Goal: Complete application form: Complete application form

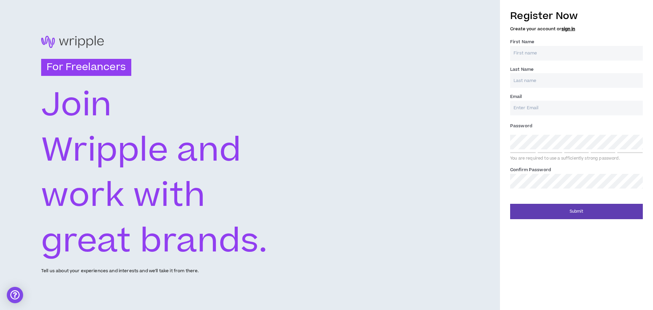
click at [540, 50] on input "First Name *" at bounding box center [577, 53] width 133 height 15
type input "[PERSON_NAME]"
click at [532, 79] on input "Last Name *" at bounding box center [577, 80] width 133 height 15
type input "[PERSON_NAME]"
click at [586, 112] on input "Email *" at bounding box center [577, 108] width 133 height 15
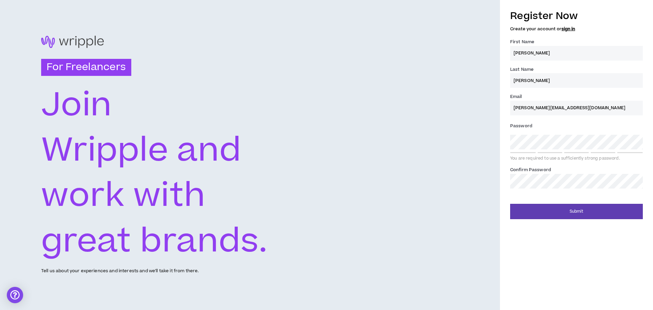
type input "[PERSON_NAME][EMAIL_ADDRESS][DOMAIN_NAME]"
click at [499, 132] on div "For Freelancers [PERSON_NAME] and work with great brands. Tell us about your ex…" at bounding box center [250, 155] width 500 height 310
click at [547, 189] on div "Register Now Create your account or sign in First Name * [PERSON_NAME] Last Nam…" at bounding box center [577, 98] width 133 height 187
click at [554, 259] on div "Register Now Create your account or sign in First Name * [PERSON_NAME] Last Nam…" at bounding box center [576, 155] width 153 height 310
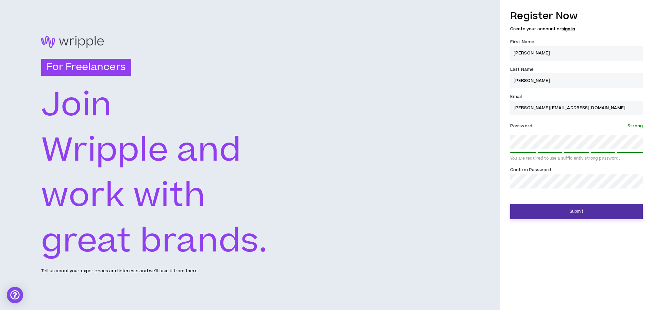
click at [573, 208] on button "Submit" at bounding box center [577, 211] width 133 height 15
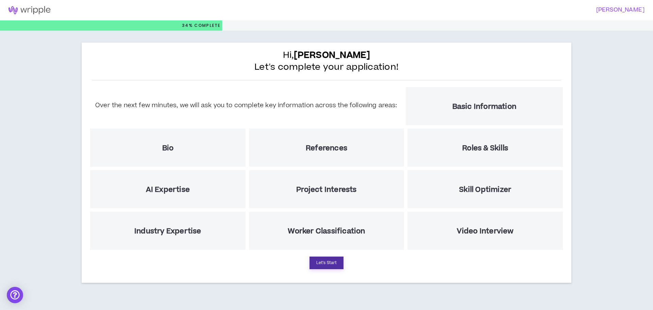
click at [325, 264] on button "Let's Start" at bounding box center [327, 263] width 34 height 13
select select "US"
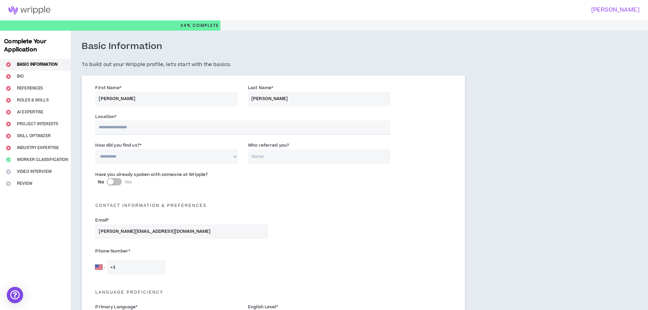
click at [171, 126] on input "text" at bounding box center [242, 127] width 295 height 14
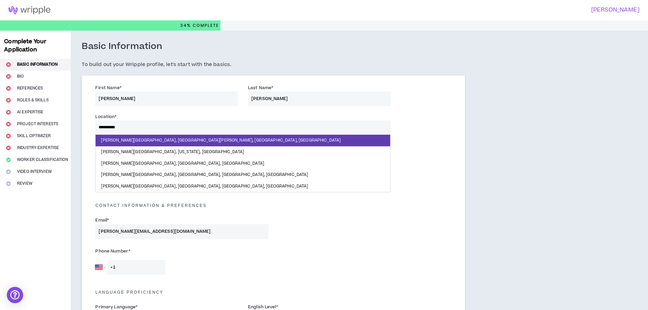
type input "**********"
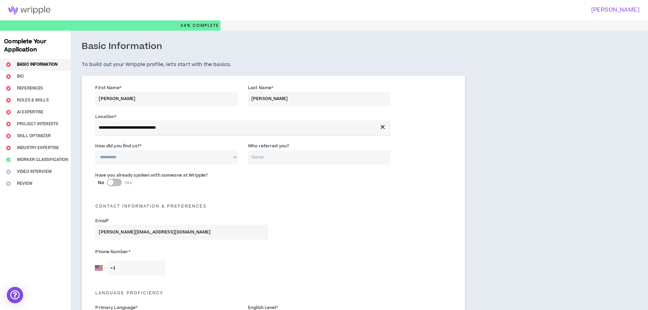
click at [167, 156] on select "**********" at bounding box center [166, 157] width 143 height 15
click at [95, 150] on select "**********" at bounding box center [166, 157] width 143 height 15
click at [154, 154] on select "**********" at bounding box center [166, 157] width 143 height 15
select select "*"
click at [95, 150] on select "**********" at bounding box center [166, 157] width 143 height 15
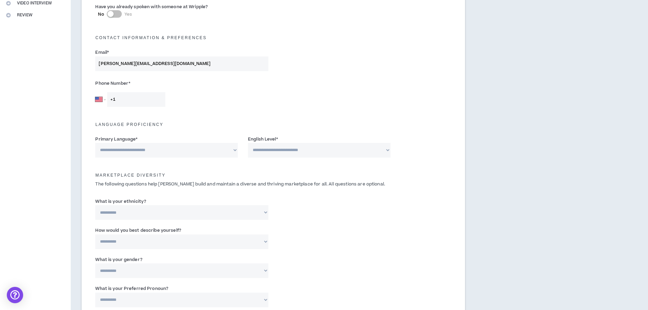
scroll to position [170, 0]
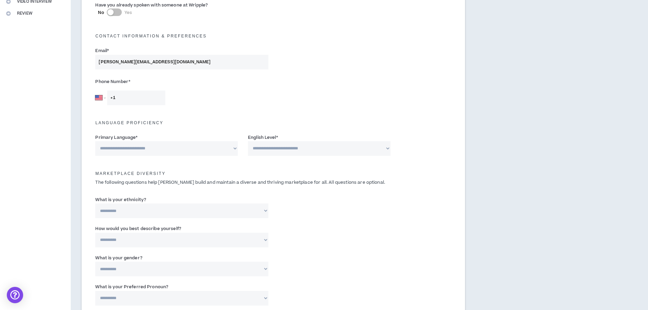
click at [143, 94] on input "+1" at bounding box center [136, 98] width 58 height 15
type input "[PHONE_NUMBER]"
click at [173, 148] on select "**********" at bounding box center [166, 148] width 143 height 15
select select "*******"
click at [95, 141] on select "**********" at bounding box center [166, 148] width 143 height 15
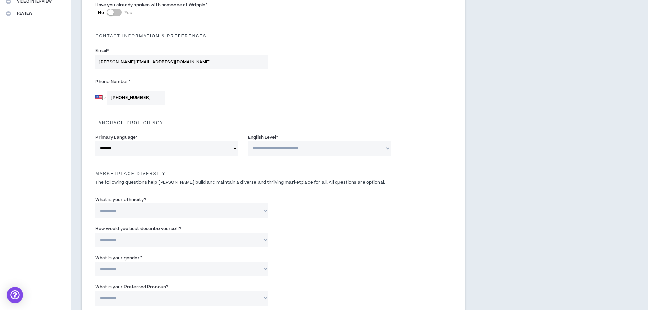
click at [286, 155] on select "**********" at bounding box center [319, 148] width 143 height 15
select select "*"
click at [248, 141] on select "**********" at bounding box center [319, 148] width 143 height 15
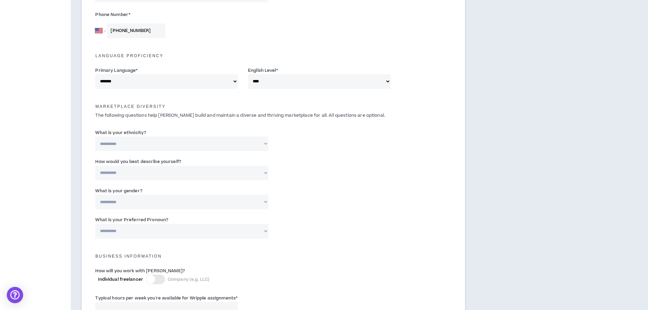
scroll to position [238, 0]
click at [189, 199] on select "**********" at bounding box center [181, 201] width 173 height 15
select select "*****"
click at [95, 194] on select "**********" at bounding box center [181, 201] width 173 height 15
click at [177, 173] on select "**********" at bounding box center [181, 172] width 173 height 15
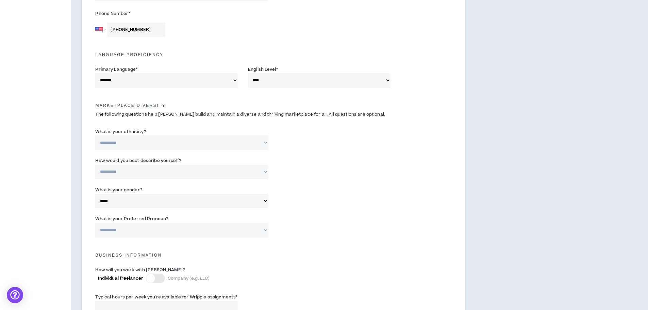
select select "**********"
click at [95, 165] on select "**********" at bounding box center [181, 172] width 173 height 15
click at [163, 230] on select "**********" at bounding box center [181, 230] width 173 height 15
select select "**********"
click at [95, 223] on select "**********" at bounding box center [181, 230] width 173 height 15
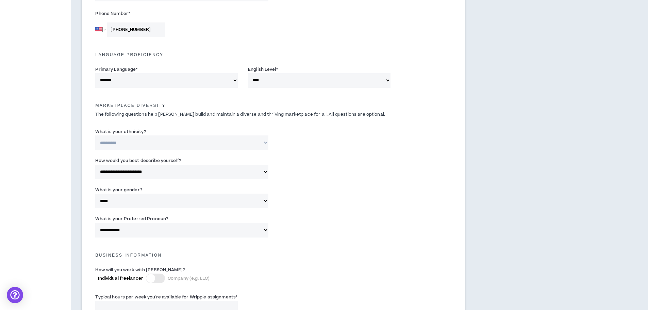
click at [160, 150] on select "**********" at bounding box center [181, 142] width 173 height 15
select select "**********"
click at [95, 135] on select "**********" at bounding box center [181, 142] width 173 height 15
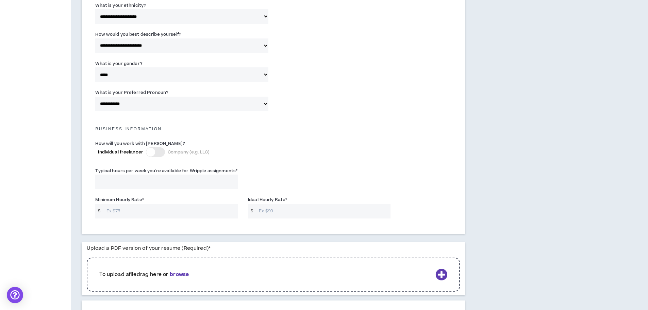
scroll to position [374, 0]
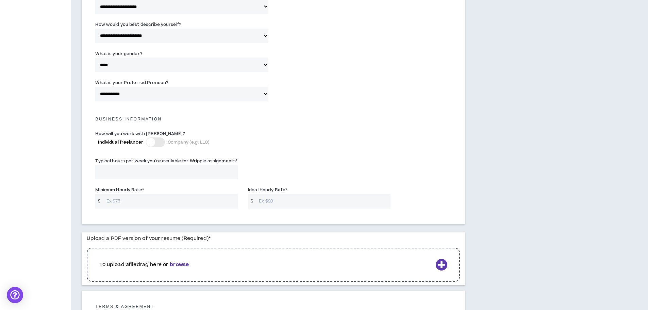
click at [127, 174] on input "Typical hours per week you're available for Wripple assignments *" at bounding box center [166, 172] width 143 height 15
type input "35"
click at [129, 203] on input "Minimum Hourly Rate *" at bounding box center [170, 201] width 135 height 15
type input "20"
click at [288, 200] on input "Ideal Hourly Rate *" at bounding box center [323, 201] width 135 height 15
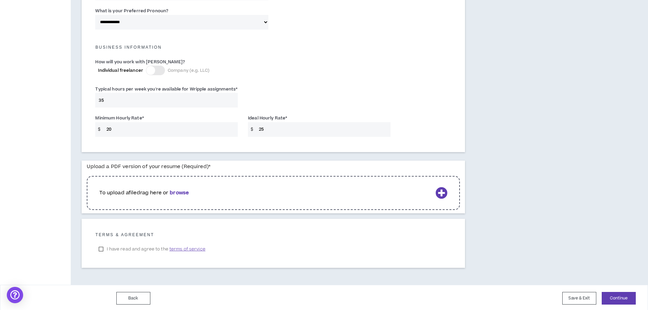
scroll to position [448, 0]
type input "25"
click at [182, 191] on b "browse" at bounding box center [179, 191] width 19 height 7
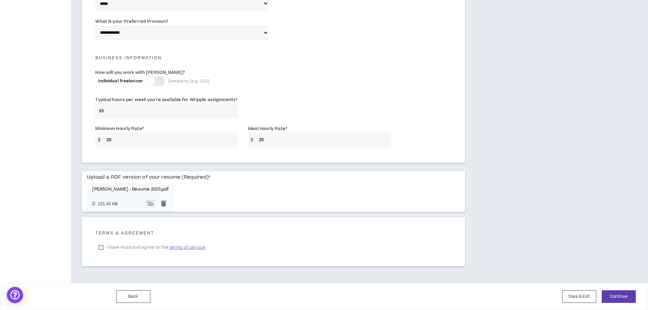
scroll to position [436, 0]
click at [101, 246] on label "I have read and agree to the terms of service" at bounding box center [151, 247] width 113 height 10
click at [628, 298] on button "Continue" at bounding box center [619, 296] width 34 height 13
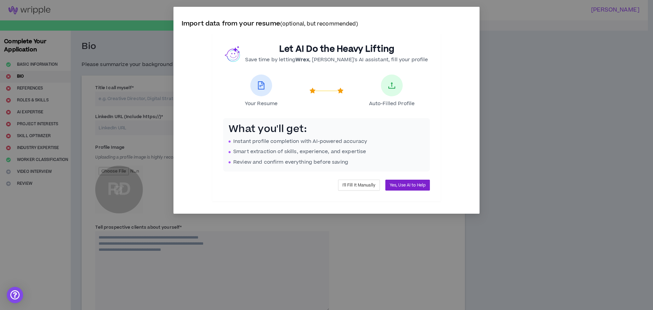
click at [402, 186] on span "Yes, Use AI to Help" at bounding box center [408, 185] width 36 height 6
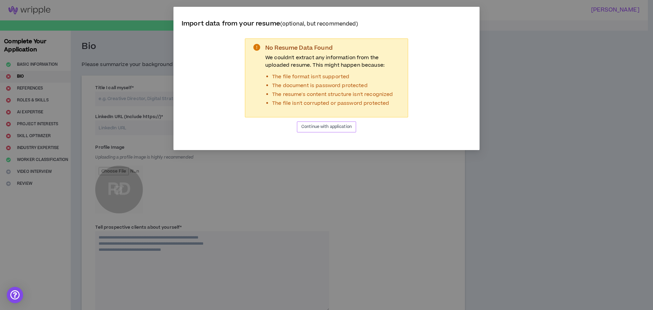
click at [322, 126] on span "Continue with application" at bounding box center [327, 127] width 50 height 6
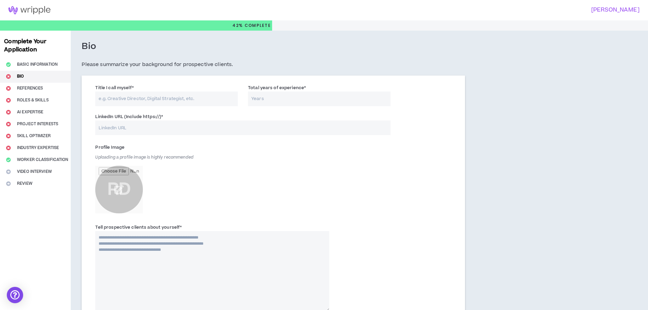
click at [148, 124] on input "LinkedIn URL (Include https://) *" at bounding box center [242, 127] width 295 height 15
paste input "[URL][DOMAIN_NAME][PERSON_NAME][PERSON_NAME]"
type input "[URL][DOMAIN_NAME][PERSON_NAME][PERSON_NAME]"
click at [186, 99] on input "Title I call myself *" at bounding box center [166, 99] width 143 height 15
type input "Virtual Assistant"
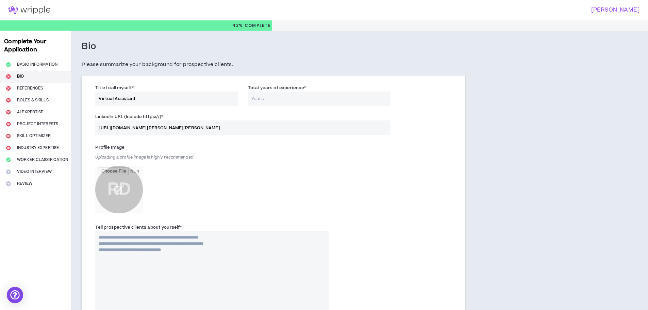
click at [301, 95] on input "Total years of experience *" at bounding box center [319, 99] width 143 height 15
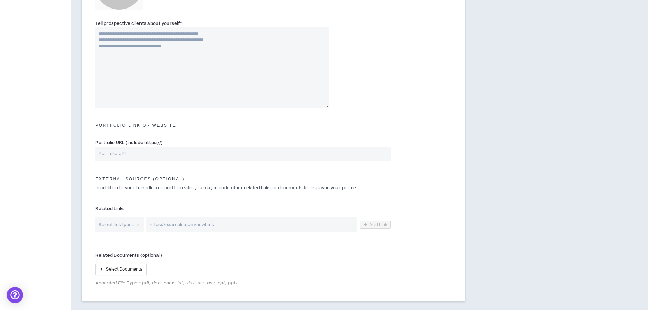
scroll to position [204, 0]
type input "2"
click at [183, 149] on input "Portfolio URL (Include https://)" at bounding box center [242, 153] width 295 height 15
drag, startPoint x: 128, startPoint y: 141, endPoint x: 161, endPoint y: 142, distance: 33.4
click at [161, 142] on label "Portfolio URL (Include https://)" at bounding box center [128, 142] width 67 height 11
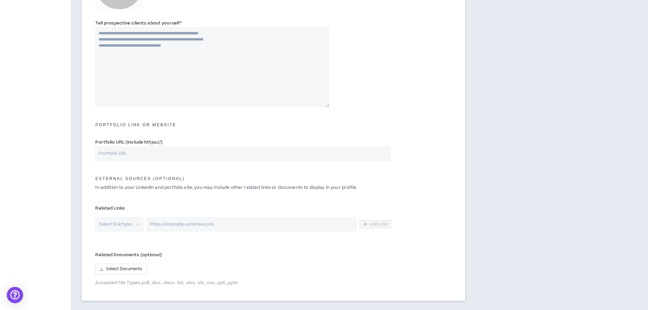
click at [148, 155] on input "Portfolio URL (Include https://)" at bounding box center [242, 153] width 295 height 15
paste input "[URL][DOMAIN_NAME]"
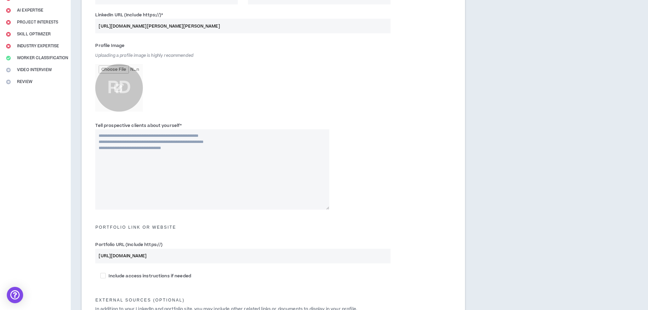
scroll to position [96, 0]
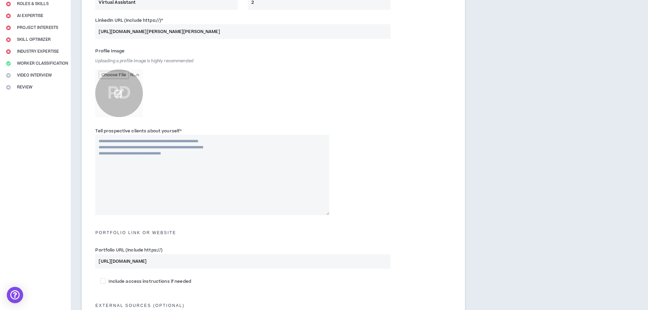
type input "[URL][DOMAIN_NAME]"
click at [117, 93] on input "file" at bounding box center [119, 93] width 48 height 48
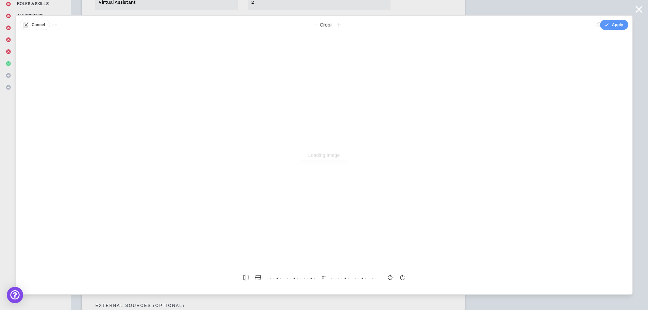
scroll to position [0, 0]
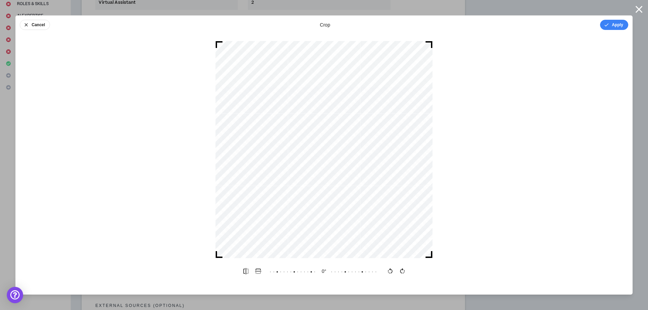
click at [615, 25] on button "Apply" at bounding box center [614, 25] width 28 height 10
click at [618, 27] on button "Done" at bounding box center [618, 25] width 20 height 10
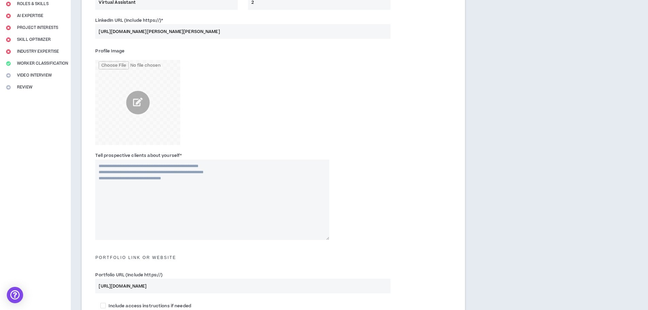
click at [174, 178] on textarea "Tell prospective clients about yourself *" at bounding box center [212, 200] width 234 height 80
paste textarea "**********"
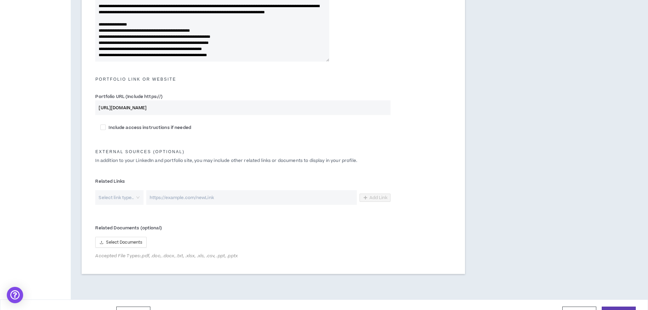
scroll to position [291, 0]
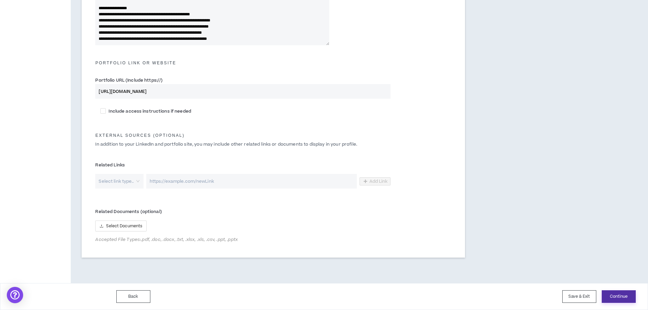
type textarea "**********"
click at [618, 296] on button "Continue" at bounding box center [619, 296] width 34 height 13
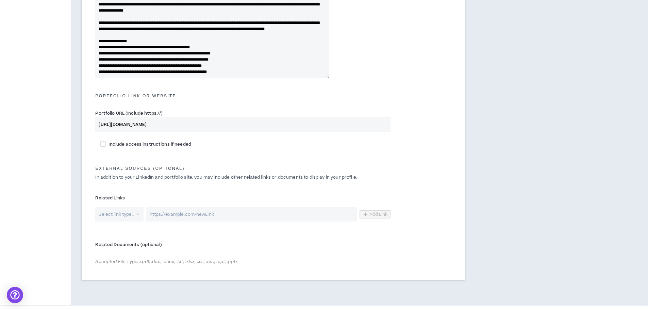
scroll to position [246, 0]
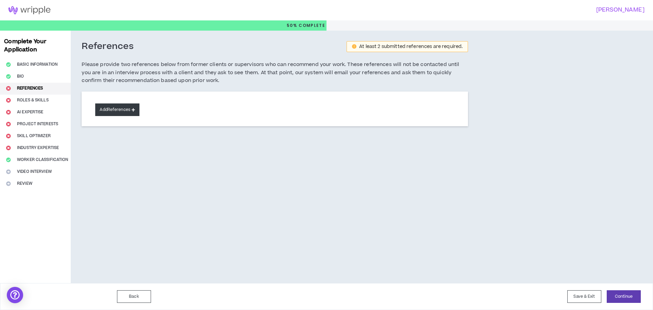
click at [122, 108] on button "Add References" at bounding box center [117, 109] width 44 height 13
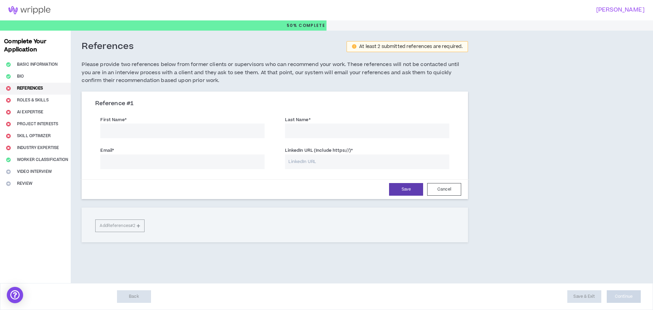
click at [134, 129] on input "First Name *" at bounding box center [182, 131] width 164 height 15
type input "[PERSON_NAME]"
click at [309, 129] on input "Last Name *" at bounding box center [367, 131] width 164 height 15
type input "Yorrick"
click at [212, 166] on input "Email *" at bounding box center [182, 162] width 164 height 15
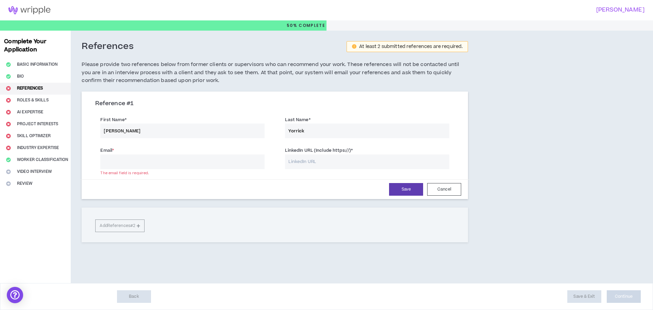
click at [187, 159] on input "Email *" at bounding box center [182, 162] width 164 height 15
click at [168, 164] on input "Email *" at bounding box center [182, 162] width 164 height 15
click at [318, 163] on input "LinkedIn URL (Include https://) *" at bounding box center [367, 162] width 164 height 15
click at [320, 164] on input "LinkedIn URL (Include https://) *" at bounding box center [367, 162] width 164 height 15
paste input "[URL][DOMAIN_NAME]"
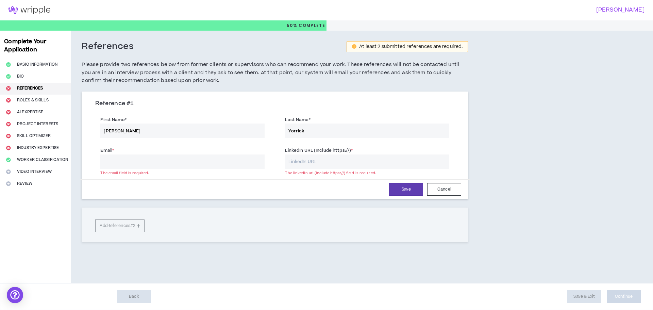
type input "[URL][DOMAIN_NAME]"
click at [351, 161] on input "[URL][DOMAIN_NAME]" at bounding box center [367, 162] width 164 height 15
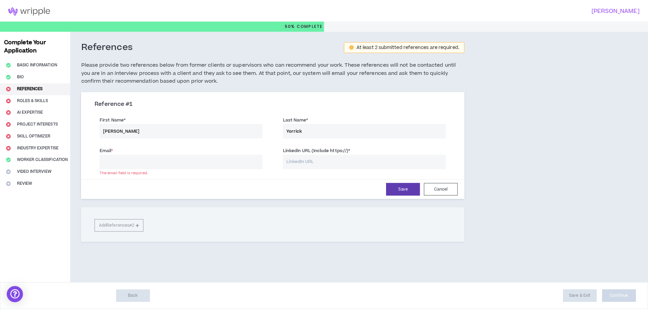
scroll to position [0, 0]
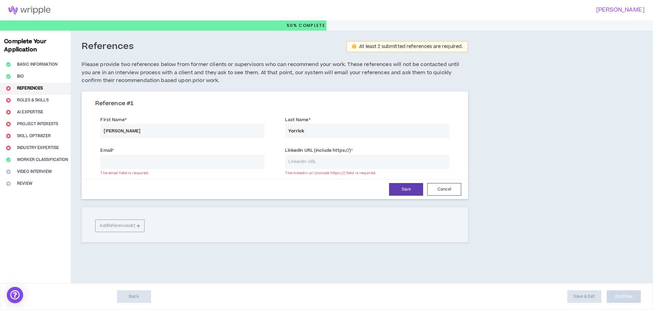
paste input "[DOMAIN_NAME][URL]"
click at [322, 164] on input "[DOMAIN_NAME][URL]" at bounding box center [367, 162] width 164 height 15
paste input "[URL][DOMAIN_NAME]"
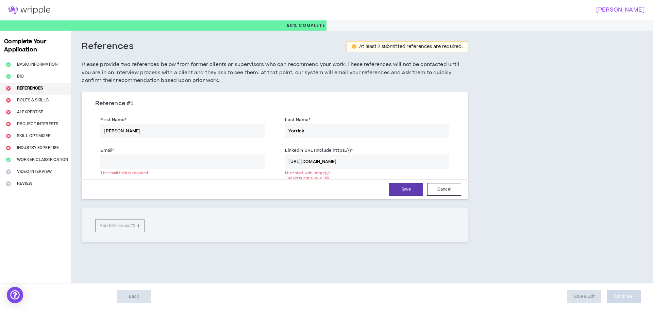
type input "[URL][DOMAIN_NAME]"
click at [355, 201] on div "Reference # 1 First Name * [PERSON_NAME] Last Name * Yorrick Email * The email …" at bounding box center [275, 167] width 387 height 150
click at [395, 189] on button "Save" at bounding box center [406, 189] width 34 height 13
click at [200, 162] on input "Email *" at bounding box center [182, 162] width 164 height 15
type input "[EMAIL_ADDRESS][DOMAIN_NAME]"
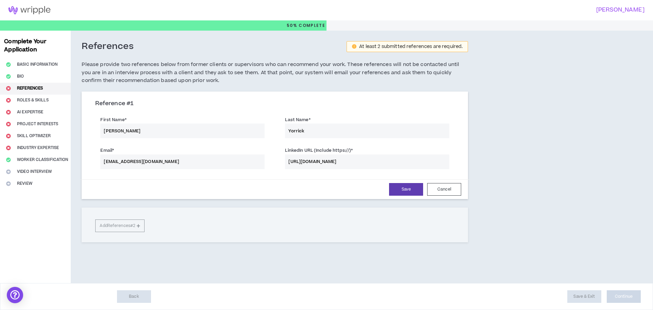
click at [208, 183] on div "Save Cancel" at bounding box center [274, 189] width 373 height 13
click at [204, 165] on input "[EMAIL_ADDRESS][DOMAIN_NAME]" at bounding box center [182, 162] width 164 height 15
click at [409, 192] on button "Save" at bounding box center [406, 189] width 34 height 13
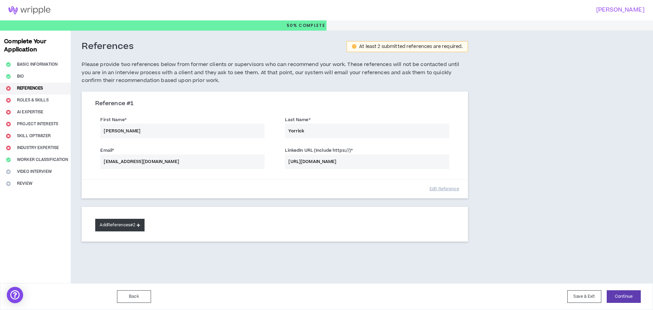
click at [111, 226] on button "Add References #2" at bounding box center [119, 225] width 49 height 13
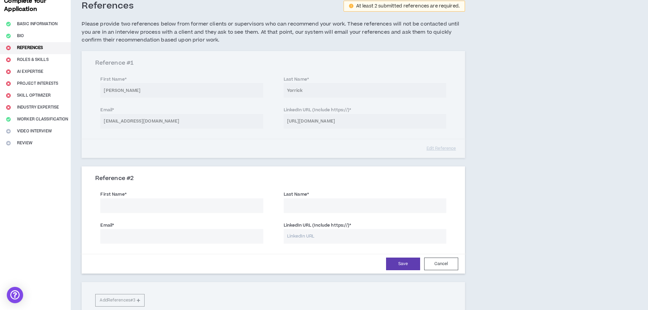
scroll to position [102, 0]
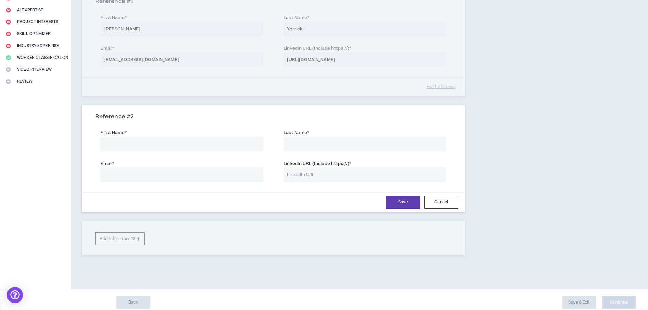
click at [171, 143] on input "First Name *" at bounding box center [181, 144] width 163 height 15
type input "[PERSON_NAME]"
click at [315, 147] on input "Last Name *" at bounding box center [365, 144] width 163 height 15
type input "Brown"
click at [315, 179] on input "LinkedIn URL (Include https://) *" at bounding box center [365, 174] width 163 height 15
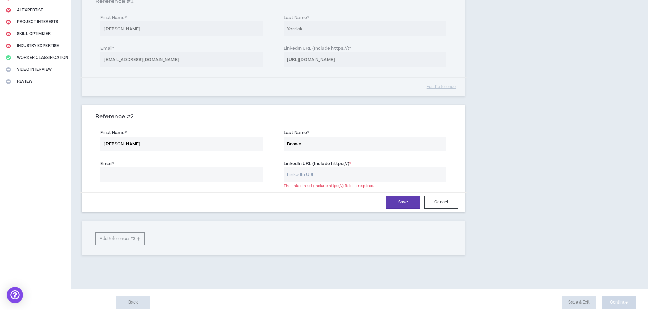
click at [312, 175] on input "LinkedIn URL (Include https://) *" at bounding box center [365, 174] width 163 height 15
paste input "[URL][DOMAIN_NAME]"
type input "[URL][DOMAIN_NAME]"
drag, startPoint x: 165, startPoint y: 148, endPoint x: 78, endPoint y: 140, distance: 87.2
click at [78, 140] on div "References At least 2 submitted references are required. Please provide two ref…" at bounding box center [273, 109] width 405 height 360
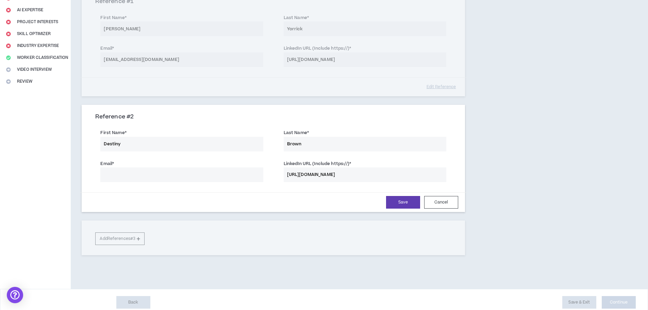
type input "Destiny"
click at [129, 171] on input "Email *" at bounding box center [181, 174] width 163 height 15
type input "[PERSON_NAME][EMAIL_ADDRESS][DOMAIN_NAME]"
click at [401, 206] on button "Save" at bounding box center [403, 202] width 34 height 13
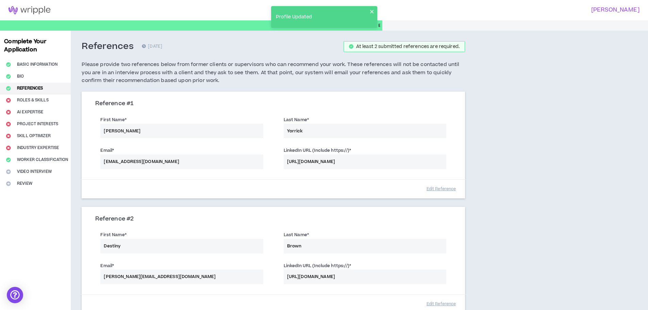
scroll to position [107, 0]
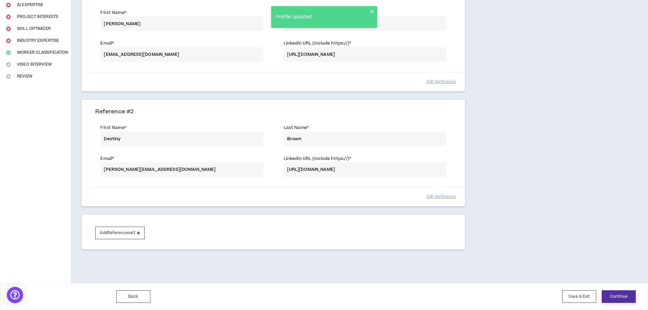
click at [614, 299] on button "Continue" at bounding box center [619, 296] width 34 height 13
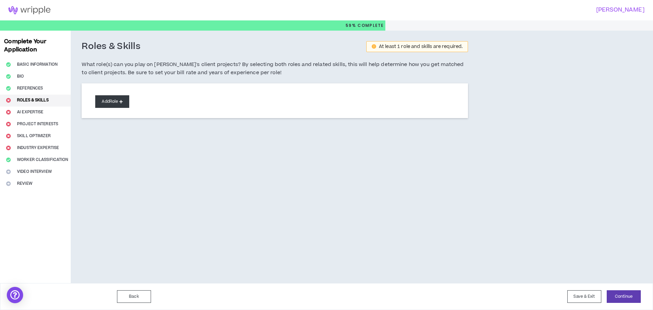
click at [112, 103] on button "Add Role" at bounding box center [112, 101] width 34 height 13
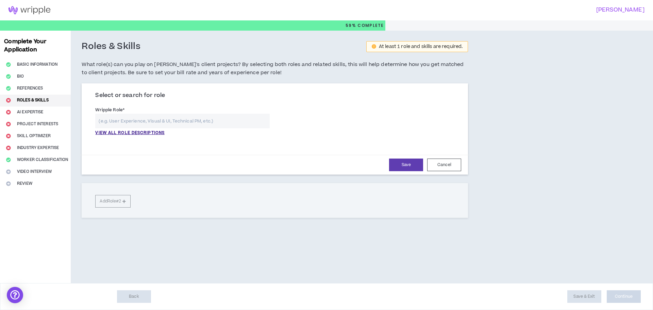
click at [130, 124] on input "text" at bounding box center [182, 121] width 175 height 15
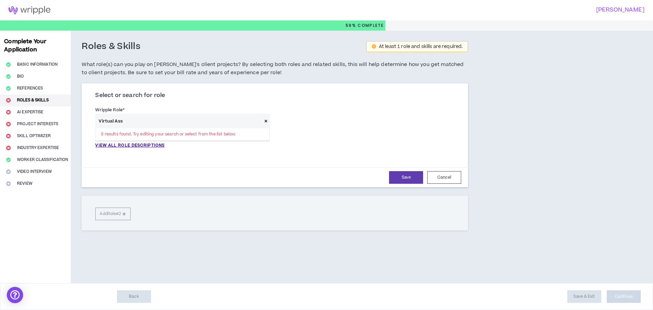
drag, startPoint x: 133, startPoint y: 123, endPoint x: 85, endPoint y: 119, distance: 48.2
click at [85, 119] on div "**********" at bounding box center [275, 136] width 387 height 102
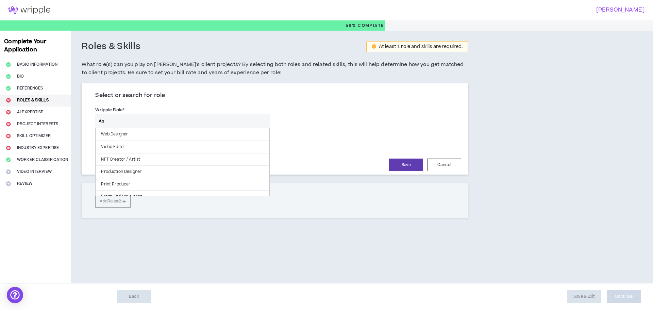
type input "A"
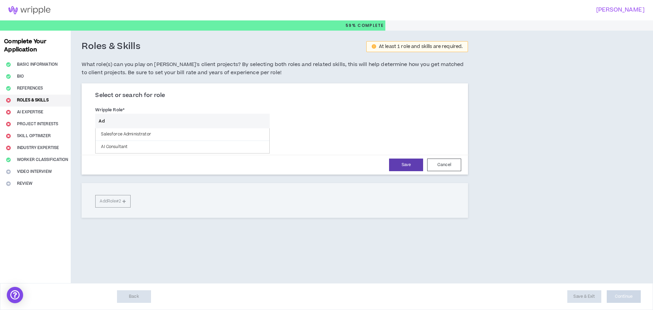
type input "A"
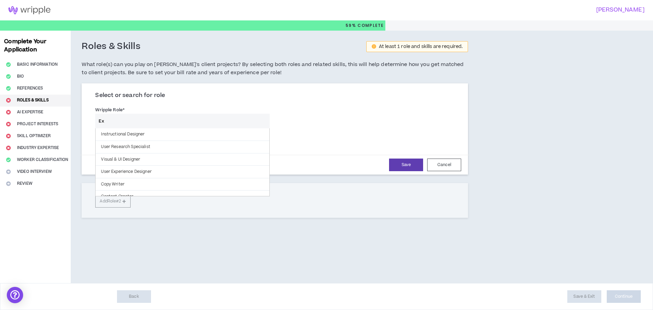
type input "E"
type input "O"
drag, startPoint x: 146, startPoint y: 118, endPoint x: 97, endPoint y: 118, distance: 48.7
click at [97, 118] on input "Project" at bounding box center [182, 121] width 175 height 15
type input "V"
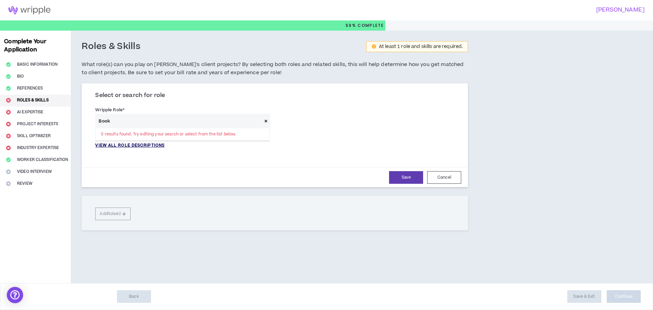
click at [112, 147] on p "VIEW ALL ROLE DESCRIPTIONS" at bounding box center [129, 146] width 69 height 6
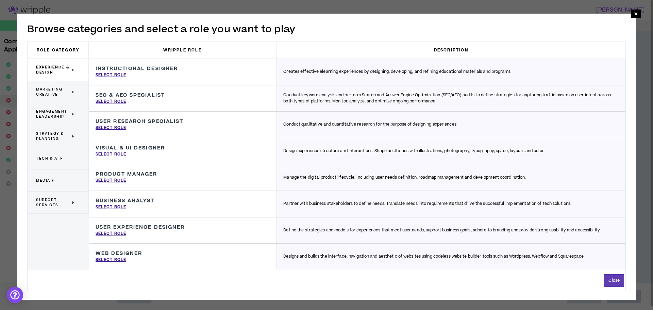
click at [60, 201] on span "Support Services" at bounding box center [53, 202] width 35 height 10
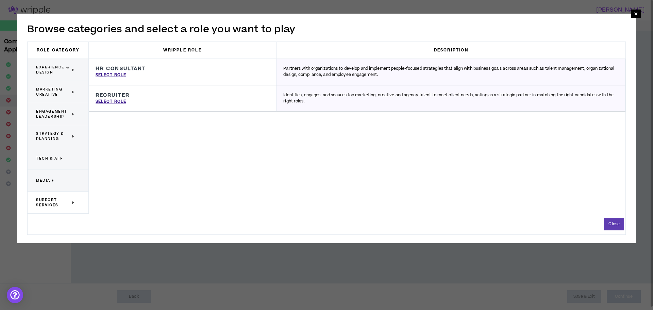
click at [61, 71] on span "Experience & Design" at bounding box center [53, 70] width 35 height 10
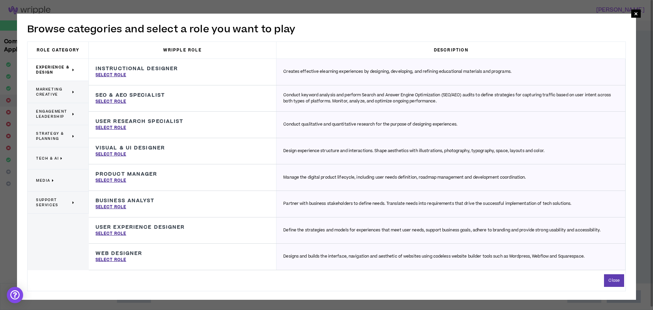
click at [62, 203] on span "Support Services" at bounding box center [53, 202] width 35 height 10
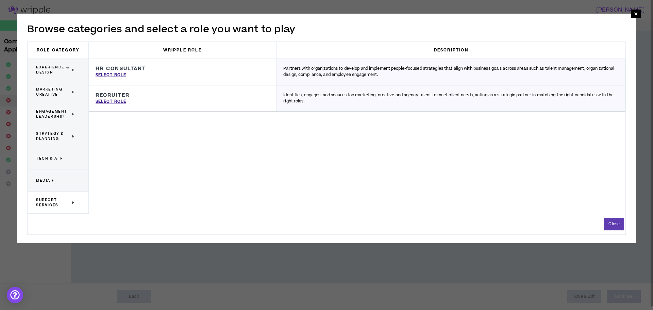
click at [73, 156] on p "Tech & AI" at bounding box center [55, 158] width 39 height 15
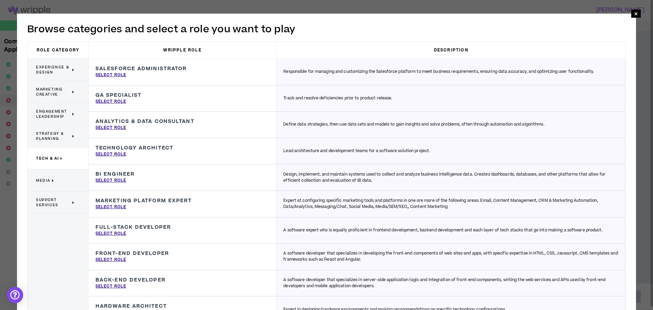
click at [77, 135] on div "Strategy & Planning" at bounding box center [58, 136] width 61 height 22
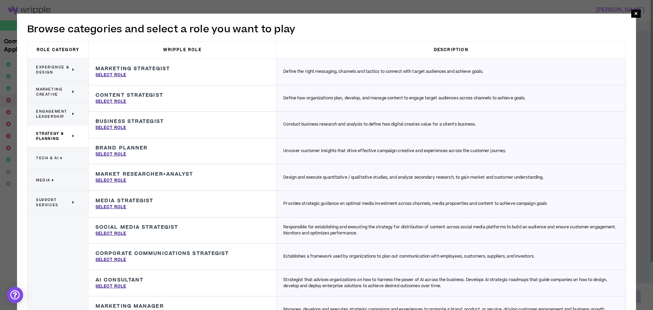
click at [77, 111] on div "Engagement Leadership" at bounding box center [58, 114] width 61 height 22
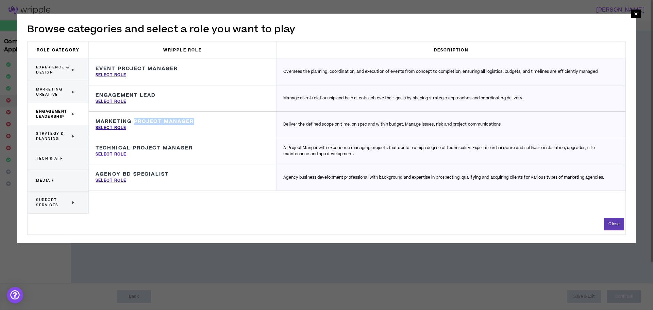
drag, startPoint x: 134, startPoint y: 121, endPoint x: 208, endPoint y: 121, distance: 74.2
click at [208, 121] on div "Marketing Project Manager Deliver the defined scope on time, on spec and within…" at bounding box center [183, 125] width 188 height 26
copy h3 "Project Manager"
click at [636, 14] on span "×" at bounding box center [636, 14] width 4 height 8
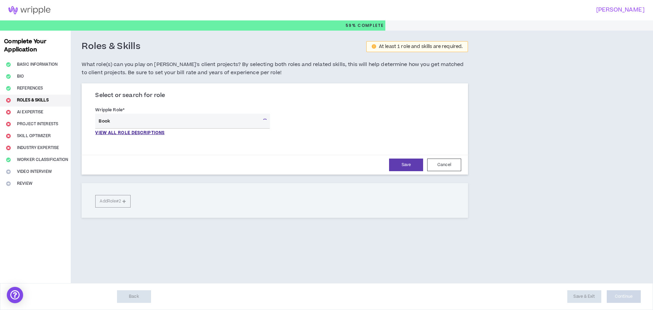
click at [151, 122] on input "Book" at bounding box center [177, 121] width 165 height 15
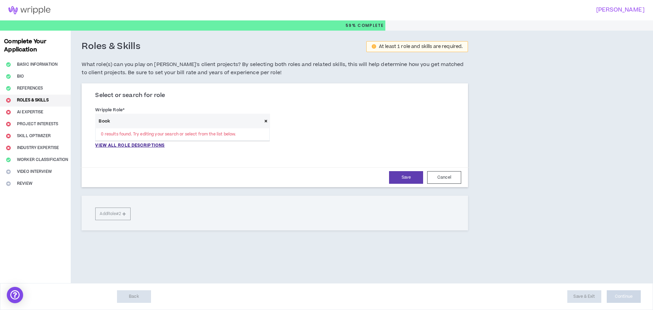
paste input "Project Manager"
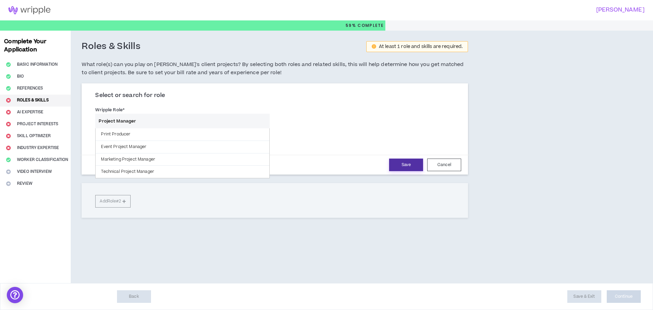
click at [402, 169] on button "Save" at bounding box center [406, 165] width 34 height 13
click at [163, 124] on input "Project Manager" at bounding box center [177, 121] width 165 height 15
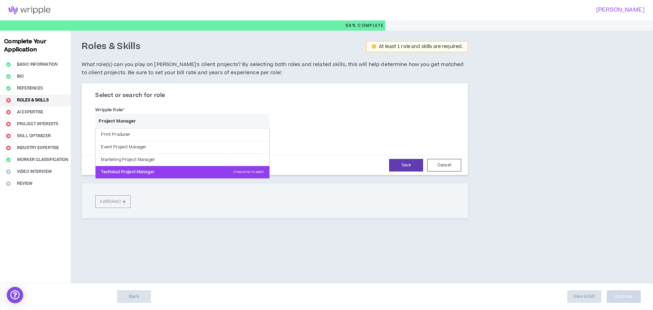
click at [153, 168] on p "Technical Project Manager Press enter to select" at bounding box center [183, 172] width 174 height 12
type input "Technical Project Manager"
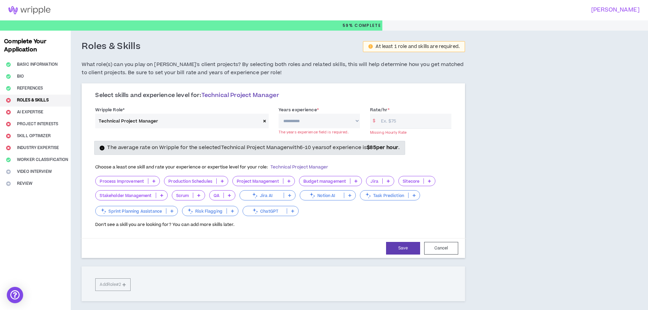
click at [356, 125] on select "**********" at bounding box center [319, 121] width 81 height 15
click at [394, 121] on input "Rate/hr *" at bounding box center [415, 121] width 74 height 15
type input "25"
click at [340, 123] on select "**********" at bounding box center [319, 121] width 81 height 15
select select "**"
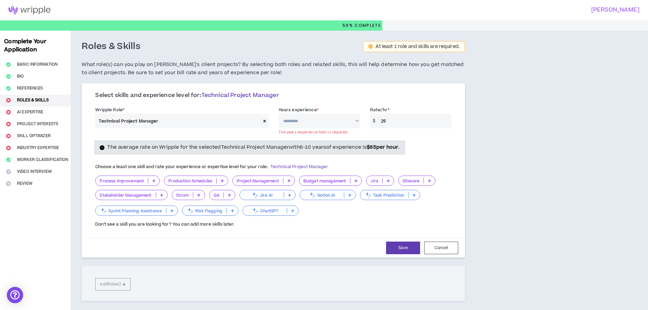
click at [279, 114] on select "**********" at bounding box center [319, 121] width 81 height 15
click at [288, 209] on p at bounding box center [292, 210] width 11 height 5
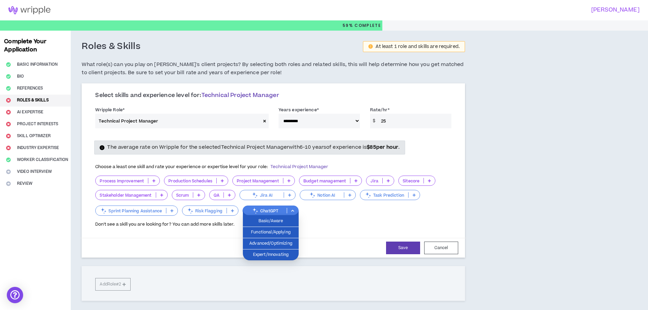
click at [237, 224] on div "Don't see a skill you are looking for? You can add more skills later." at bounding box center [273, 222] width 356 height 11
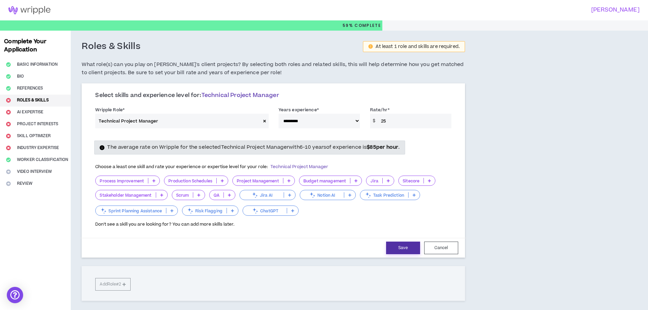
click at [398, 243] on button "Save" at bounding box center [403, 248] width 34 height 13
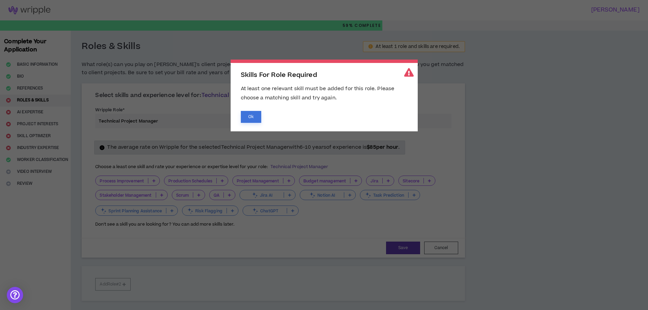
click at [249, 116] on button "Ok" at bounding box center [251, 117] width 20 height 12
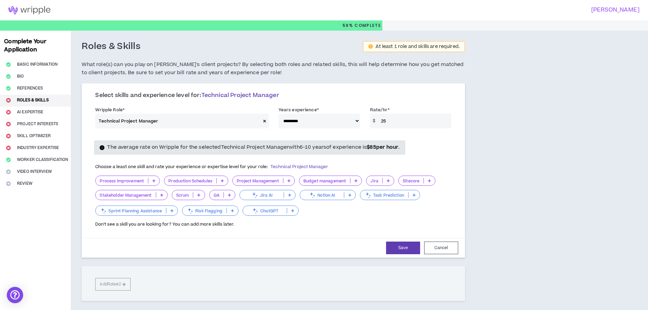
click at [153, 180] on icon at bounding box center [153, 180] width 3 height 3
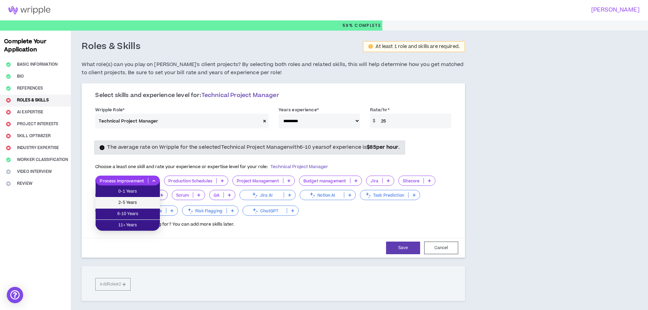
click at [136, 199] on li "2-5 Years" at bounding box center [128, 202] width 64 height 11
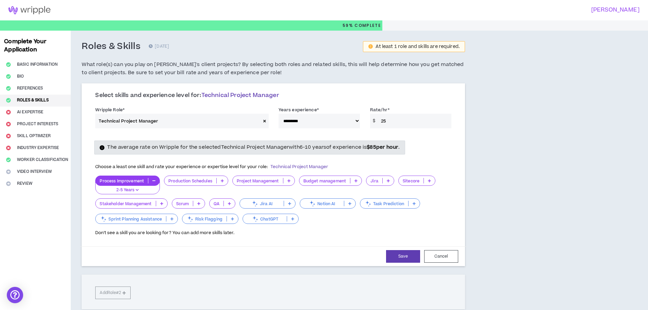
click at [287, 181] on p at bounding box center [289, 180] width 11 height 5
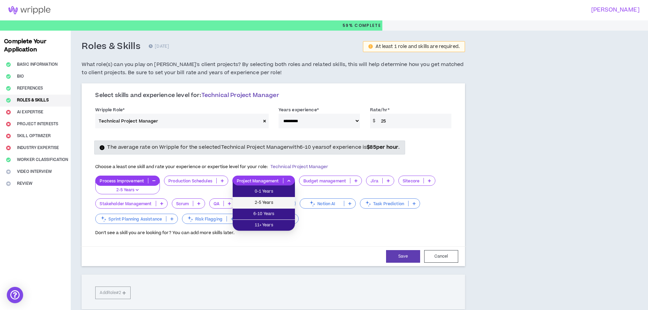
click at [278, 203] on span "2-5 Years" at bounding box center [264, 202] width 54 height 7
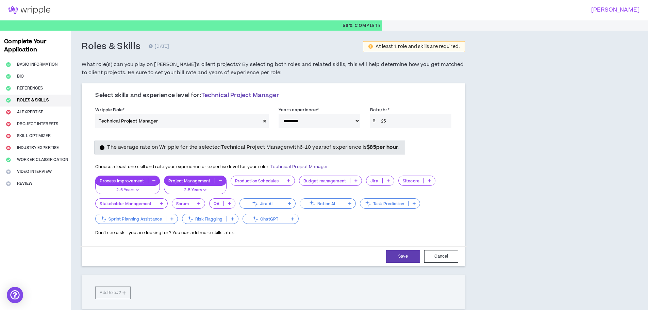
click at [151, 180] on button "button" at bounding box center [153, 180] width 11 height 5
click at [393, 256] on button "Save" at bounding box center [403, 256] width 34 height 13
select select "**"
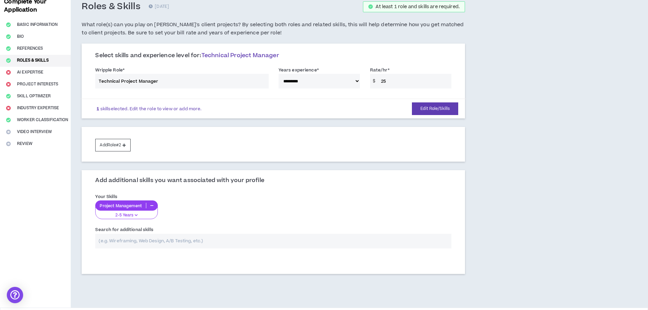
scroll to position [64, 0]
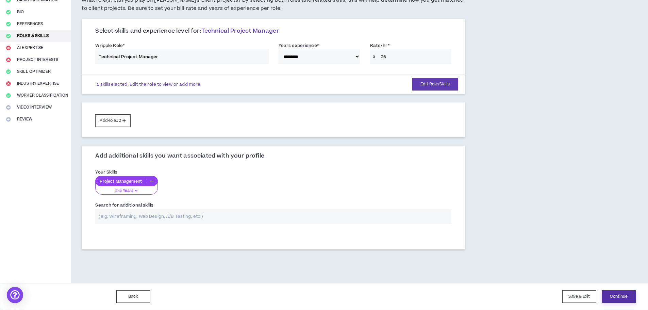
click at [629, 293] on button "Continue" at bounding box center [619, 296] width 34 height 13
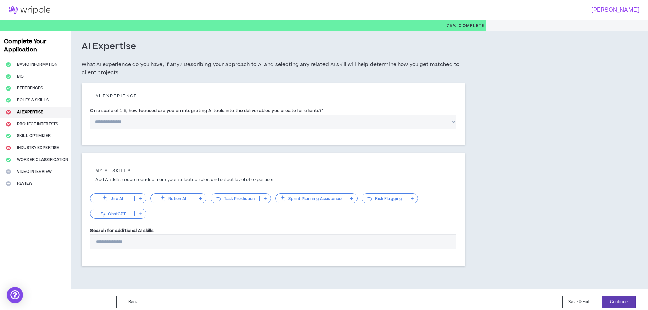
click at [189, 123] on select "**********" at bounding box center [273, 122] width 367 height 15
select select "*"
click at [90, 115] on select "**********" at bounding box center [273, 122] width 367 height 15
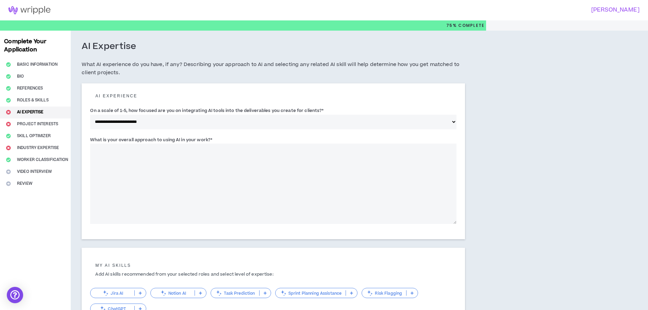
click at [183, 138] on label "What is your overall approach to using AI in your work? *" at bounding box center [151, 139] width 122 height 11
click at [183, 144] on textarea "What is your overall approach to using AI in your work? *" at bounding box center [273, 184] width 367 height 80
click at [183, 138] on label "What is your overall approach to using AI in your work? *" at bounding box center [151, 139] width 122 height 11
click at [183, 144] on textarea "What is your overall approach to using AI in your work? *" at bounding box center [273, 184] width 367 height 80
click at [183, 138] on label "What is your overall approach to using AI in your work? *" at bounding box center [151, 139] width 122 height 11
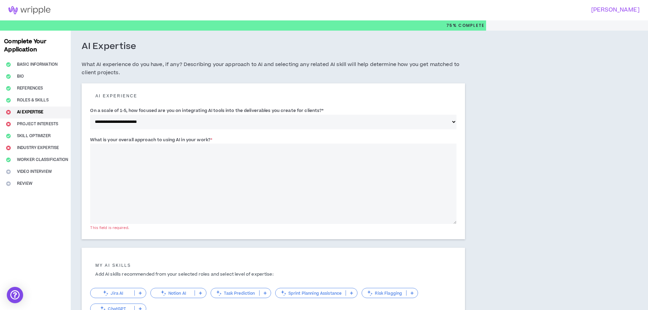
click at [183, 144] on textarea "What is your overall approach to using AI in your work? *" at bounding box center [273, 184] width 367 height 80
click at [244, 168] on textarea "What is your overall approach to using AI in your work? *" at bounding box center [273, 184] width 367 height 80
paste textarea "**********"
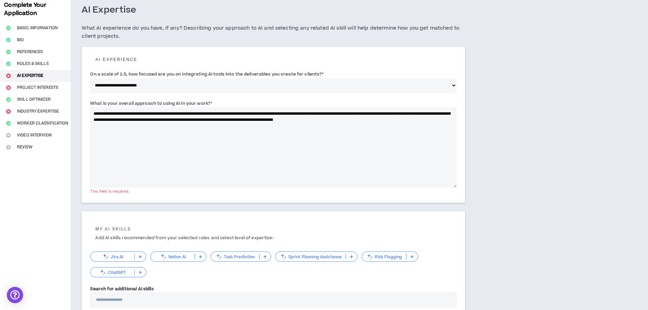
scroll to position [100, 0]
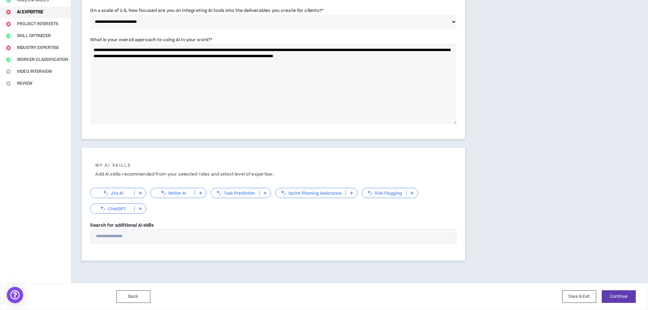
type textarea "**********"
click at [200, 193] on icon at bounding box center [200, 192] width 3 height 3
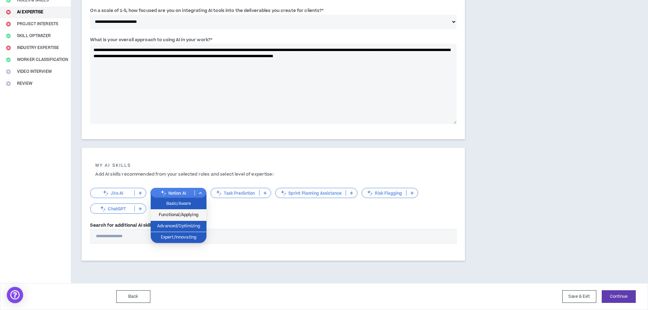
click at [182, 219] on span "Functional/Applying" at bounding box center [179, 214] width 48 height 7
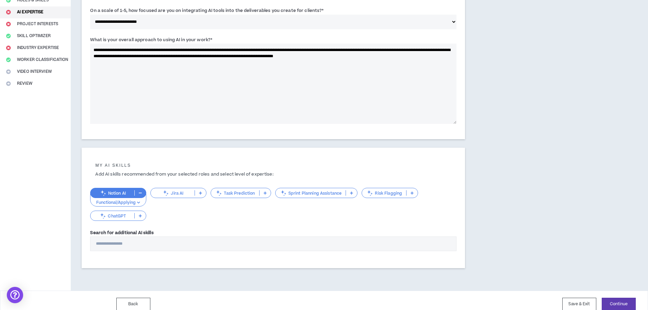
click at [139, 215] on p at bounding box center [140, 215] width 11 height 5
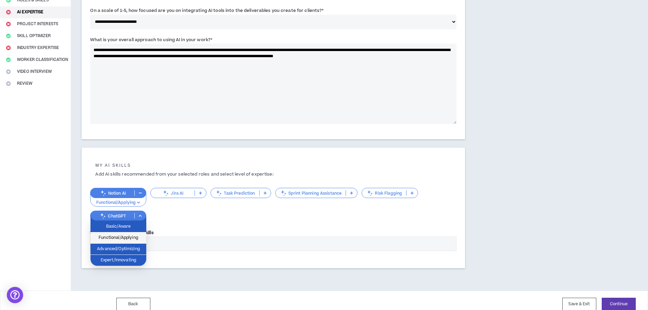
click at [129, 241] on span "Functional/Applying" at bounding box center [119, 237] width 48 height 7
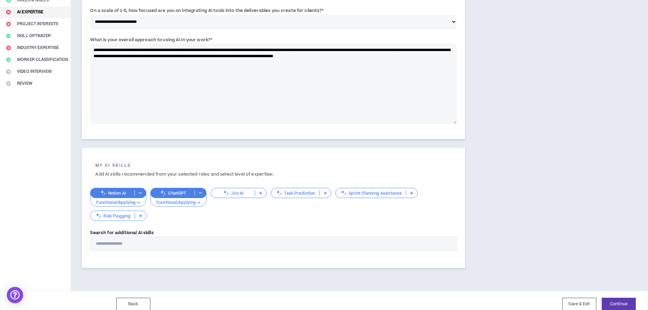
click at [199, 246] on input "Search for additional AI skills" at bounding box center [273, 244] width 367 height 15
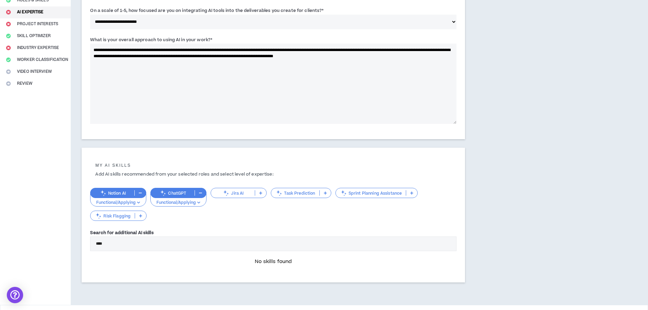
click at [201, 244] on input "****" at bounding box center [273, 244] width 367 height 15
type input "****"
click at [241, 223] on div "My AI skills Add AI skills recommended from your selected roles and select leve…" at bounding box center [273, 214] width 367 height 118
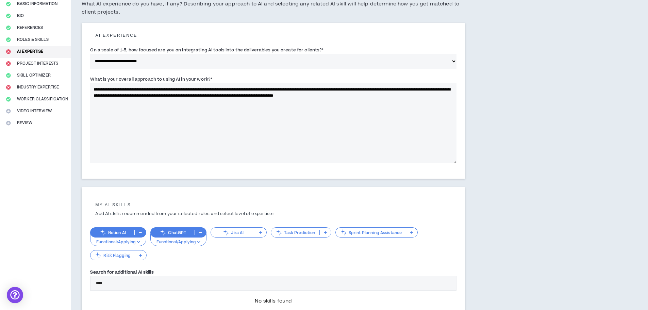
scroll to position [122, 0]
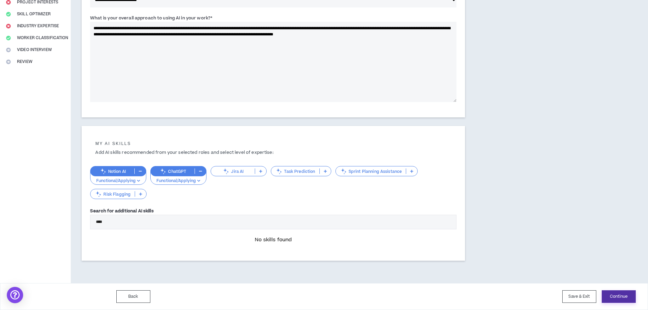
click at [624, 297] on button "Continue" at bounding box center [619, 296] width 34 height 13
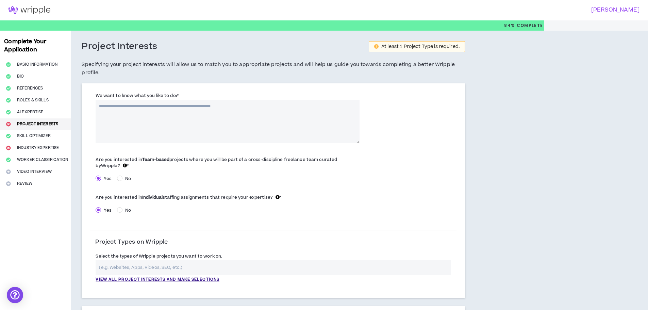
click at [104, 95] on label "We want to know what you like to do: *" at bounding box center [137, 95] width 83 height 11
click at [104, 100] on textarea "We want to know what you like to do: *" at bounding box center [228, 122] width 264 height 44
click at [104, 95] on label "We want to know what you like to do: *" at bounding box center [137, 95] width 83 height 11
click at [104, 100] on textarea "We want to know what you like to do: *" at bounding box center [228, 122] width 264 height 44
click at [104, 95] on label "We want to know what you like to do: *" at bounding box center [137, 95] width 83 height 11
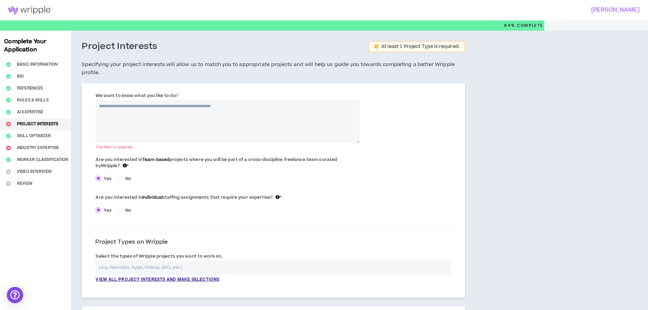
click at [104, 100] on textarea "We want to know what you like to do: *" at bounding box center [228, 122] width 264 height 44
copy label "want"
click at [223, 124] on textarea "We want to know what you like to do: *" at bounding box center [228, 122] width 264 height 44
paste textarea "**********"
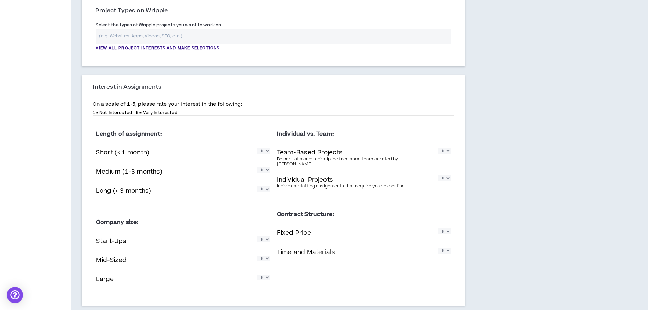
scroll to position [238, 0]
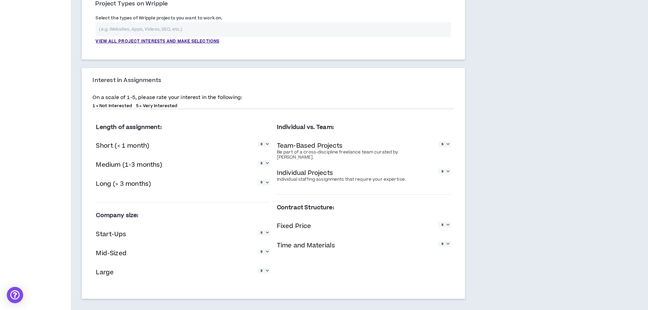
type textarea "**********"
click at [266, 183] on select "* * * * *" at bounding box center [264, 182] width 13 height 6
select select "*"
click at [258, 179] on select "* * * * *" at bounding box center [264, 182] width 13 height 6
click at [266, 166] on select "* * * * *" at bounding box center [264, 163] width 13 height 6
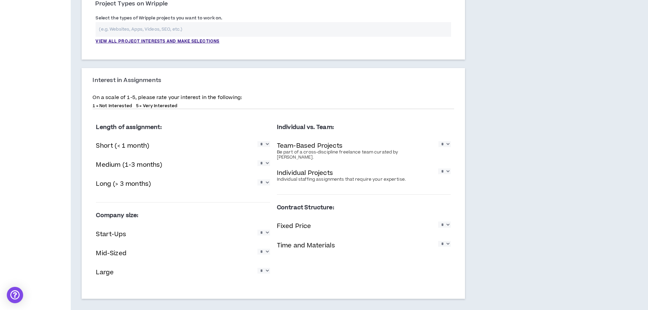
select select "*"
click at [258, 160] on select "* * * * *" at bounding box center [264, 163] width 13 height 6
click at [265, 147] on select "* * * * *" at bounding box center [264, 144] width 13 height 6
select select "*"
click at [258, 141] on select "* * * * *" at bounding box center [264, 144] width 13 height 6
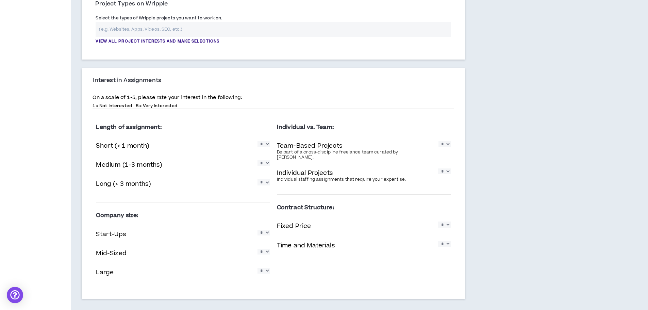
click at [446, 242] on select "* * * * *" at bounding box center [444, 244] width 13 height 6
select select "*"
click at [438, 241] on select "* * * * *" at bounding box center [444, 244] width 13 height 6
click at [445, 169] on select "* * * * *" at bounding box center [444, 171] width 13 height 6
select select "*"
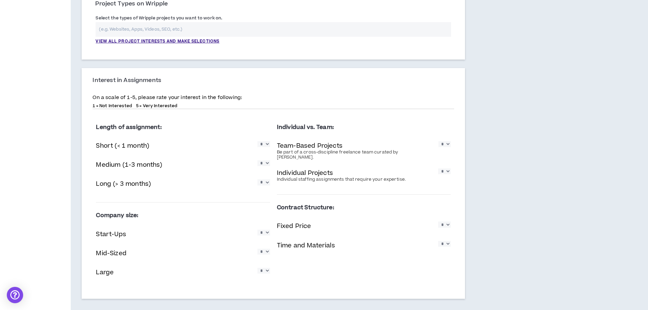
click at [438, 168] on select "* * * * *" at bounding box center [444, 171] width 13 height 6
click at [445, 144] on select "* * * * *" at bounding box center [445, 144] width 12 height 6
select select "*"
click at [439, 141] on select "* * * * *" at bounding box center [445, 144] width 12 height 6
click at [443, 169] on select "* * * * *" at bounding box center [444, 171] width 13 height 6
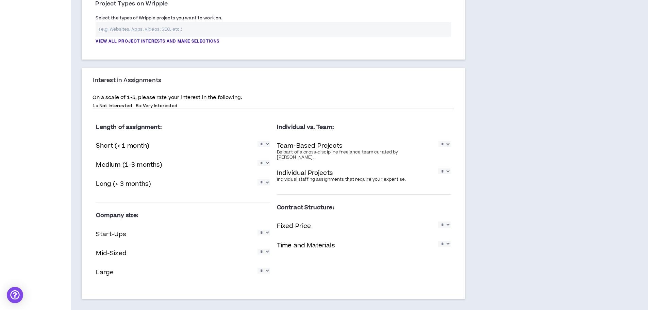
select select "*"
click at [438, 168] on select "* * * * *" at bounding box center [444, 171] width 13 height 6
click at [265, 236] on select "* * * * *" at bounding box center [264, 233] width 13 height 6
select select "*"
click at [258, 230] on select "* * * * *" at bounding box center [264, 233] width 13 height 6
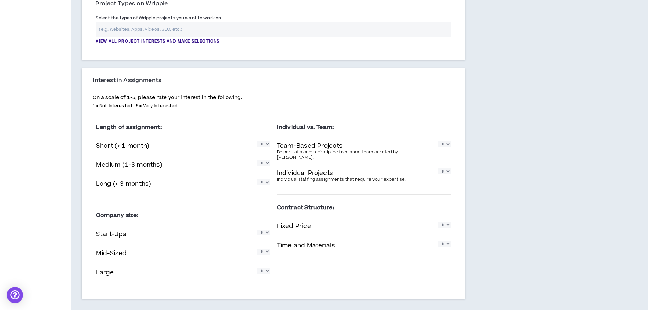
click at [263, 253] on select "* * * * *" at bounding box center [264, 252] width 13 height 6
select select "*"
click at [258, 249] on select "* * * * *" at bounding box center [264, 252] width 13 height 6
click at [265, 270] on select "* * * * *" at bounding box center [264, 271] width 13 height 6
select select "*"
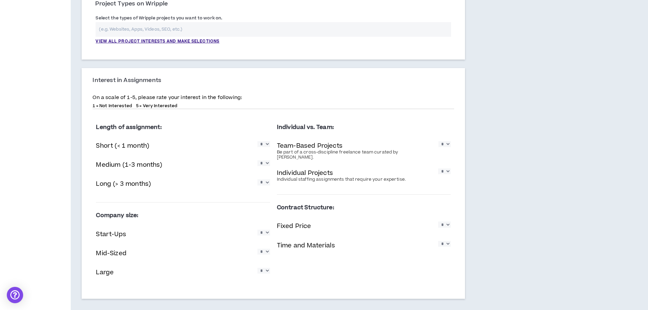
click at [258, 268] on select "* * * * *" at bounding box center [264, 271] width 13 height 6
click at [450, 222] on select "* * * * *" at bounding box center [444, 225] width 13 height 6
select select "*"
click at [438, 222] on select "* * * * *" at bounding box center [444, 225] width 13 height 6
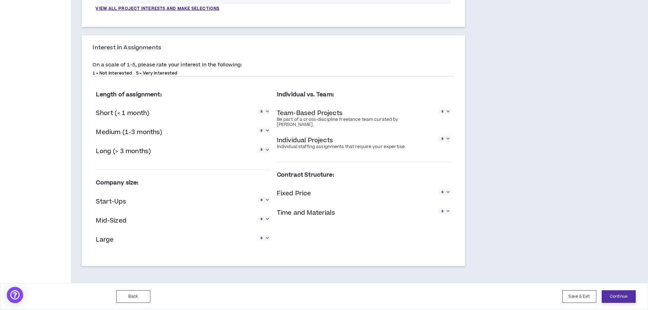
click at [617, 299] on button "Continue" at bounding box center [619, 296] width 34 height 13
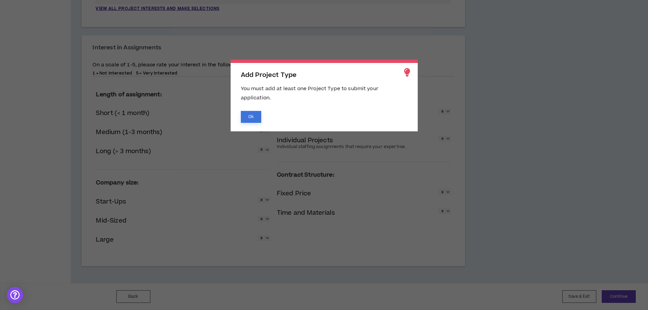
click at [253, 116] on button "Ok" at bounding box center [251, 117] width 20 height 12
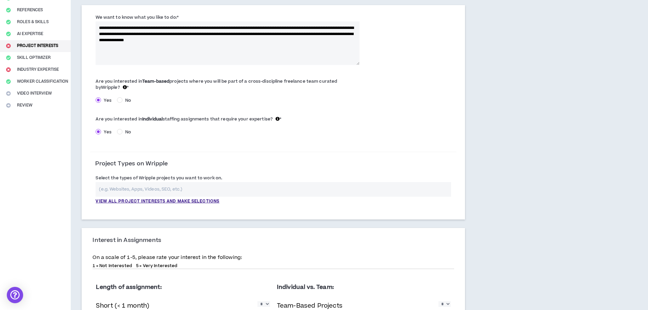
scroll to position [75, 0]
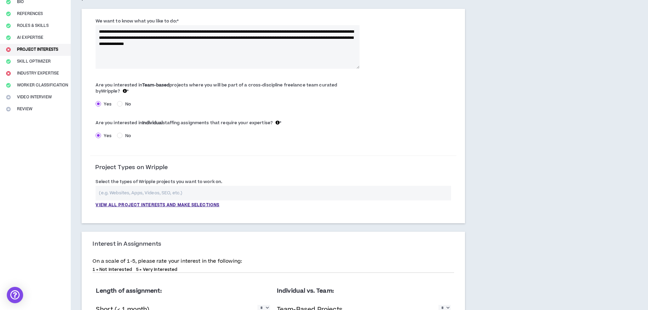
click at [139, 191] on input "text" at bounding box center [274, 193] width 356 height 15
type input "W"
click at [147, 206] on p "View all project interests and make selections" at bounding box center [158, 205] width 124 height 6
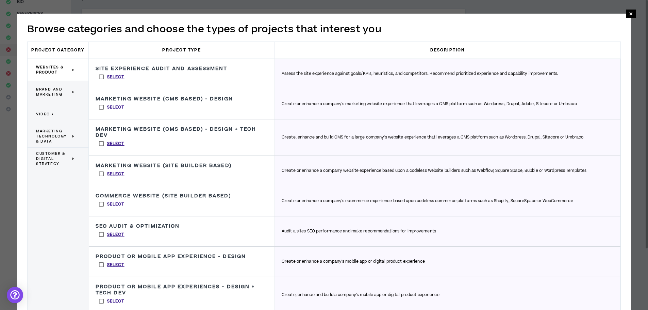
click at [74, 159] on icon at bounding box center [73, 158] width 2 height 5
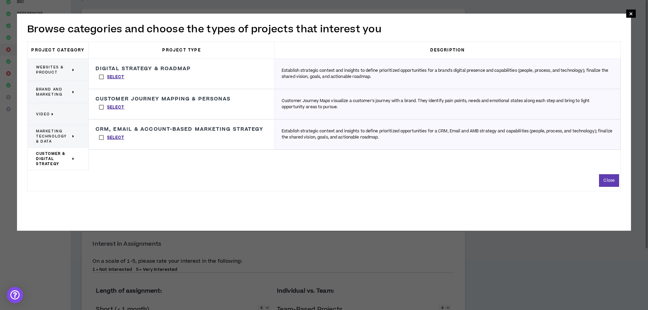
click at [79, 138] on div "Marketing Technology & Data" at bounding box center [58, 136] width 61 height 22
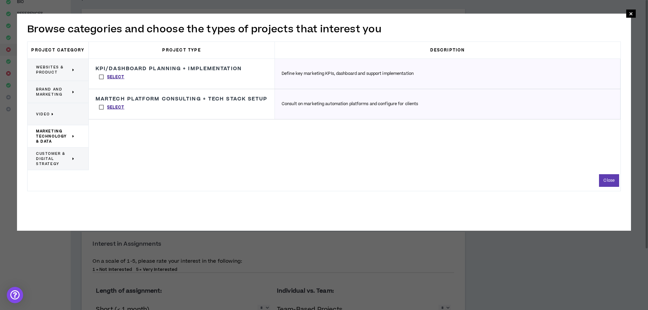
click at [80, 116] on div "Video" at bounding box center [58, 114] width 61 height 22
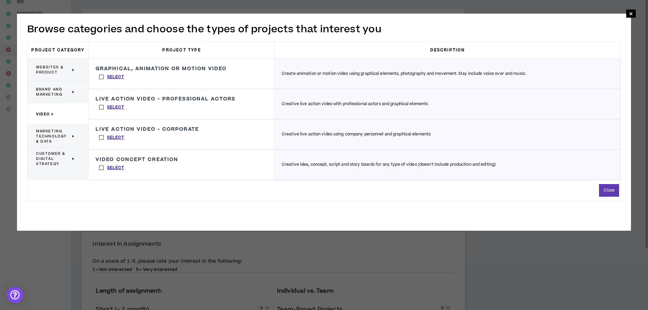
click at [74, 90] on icon at bounding box center [73, 92] width 2 height 5
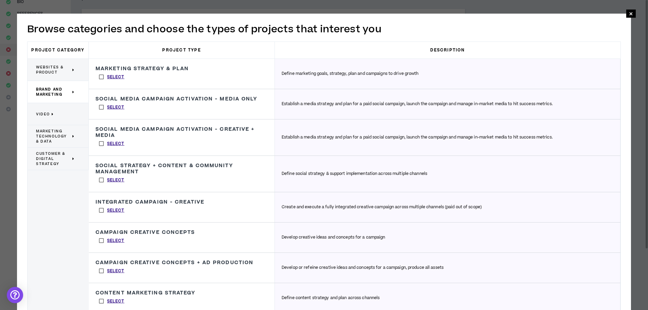
click at [79, 74] on div "Websites & Product" at bounding box center [58, 70] width 61 height 22
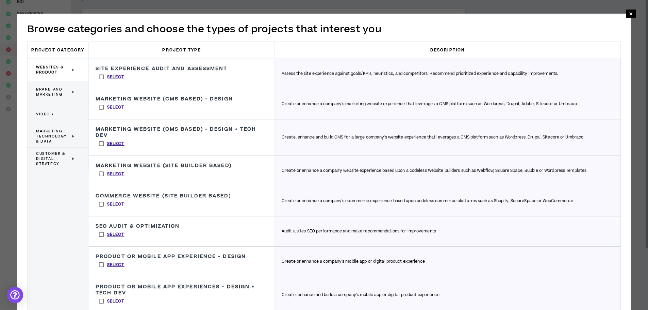
click at [73, 159] on icon at bounding box center [73, 158] width 2 height 5
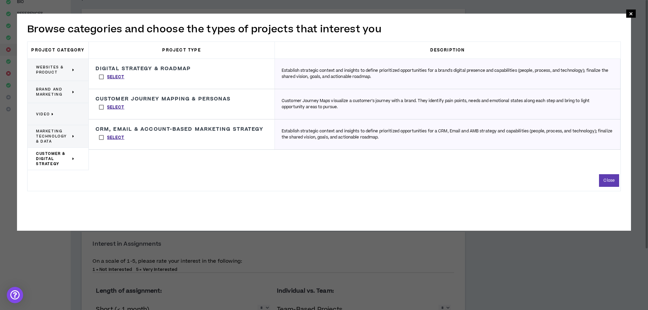
click at [100, 138] on label "Select" at bounding box center [112, 137] width 32 height 10
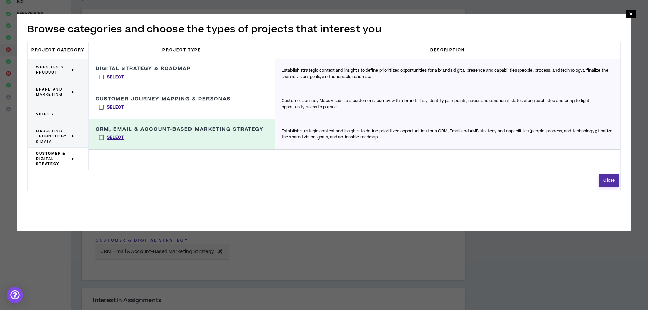
click at [605, 181] on button "Close" at bounding box center [609, 180] width 20 height 13
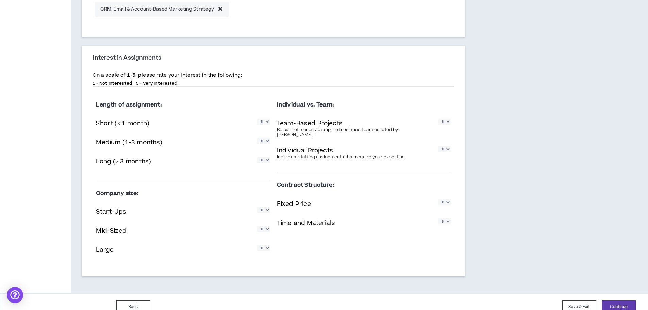
scroll to position [327, 0]
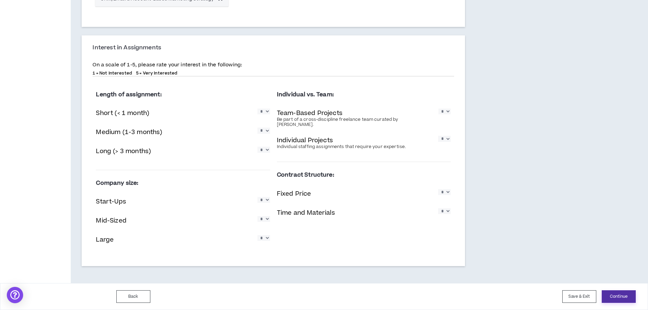
click at [617, 295] on button "Continue" at bounding box center [619, 296] width 34 height 13
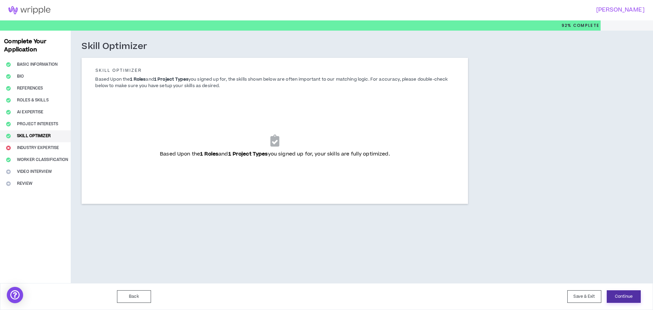
click at [629, 298] on button "Continue" at bounding box center [624, 296] width 34 height 13
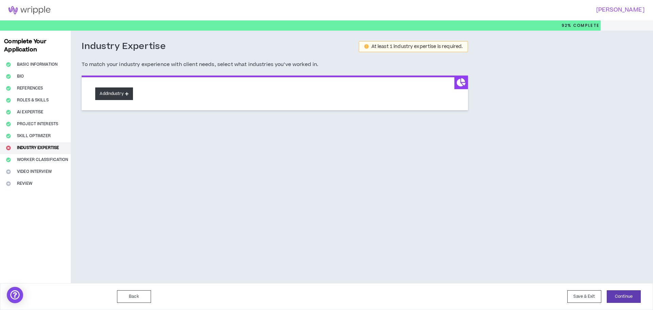
click at [120, 95] on button "Add Industry" at bounding box center [113, 93] width 37 height 13
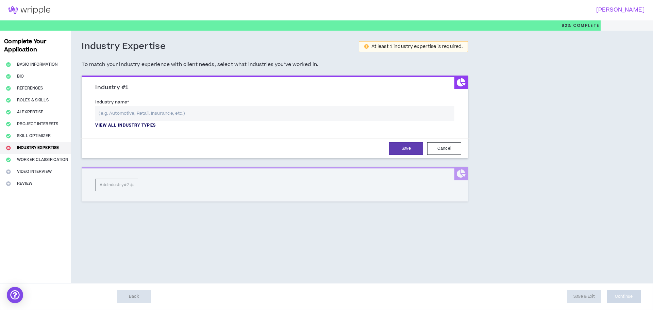
click at [136, 125] on p "View all industry types" at bounding box center [125, 126] width 60 height 6
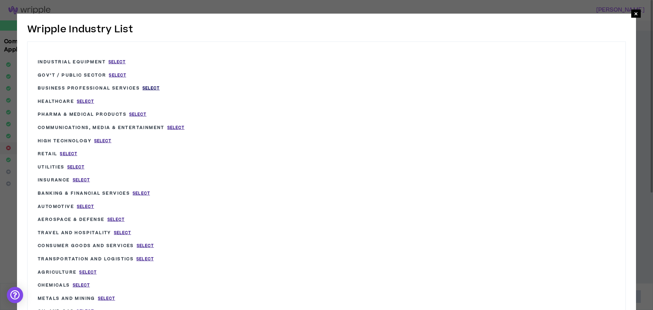
click at [150, 87] on span "Select" at bounding box center [151, 88] width 17 height 6
type input "Business Professional Services"
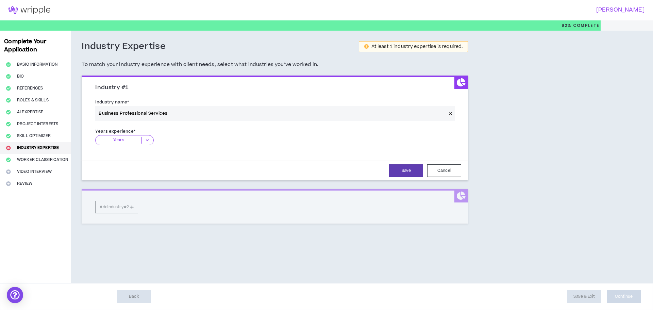
click at [148, 140] on icon at bounding box center [147, 140] width 11 height 7
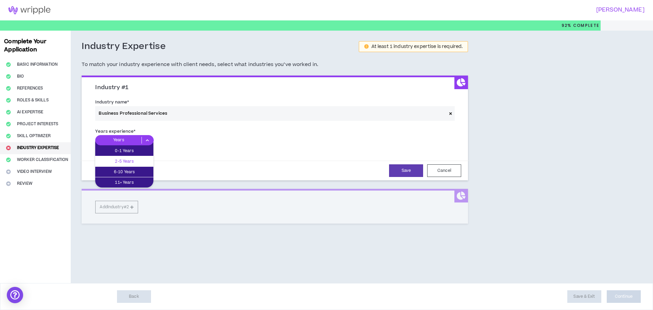
click at [136, 160] on p "2-5 Years" at bounding box center [124, 161] width 58 height 7
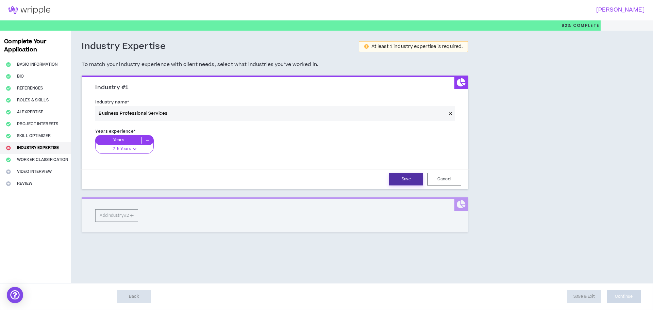
click at [409, 181] on button "Save" at bounding box center [406, 179] width 34 height 13
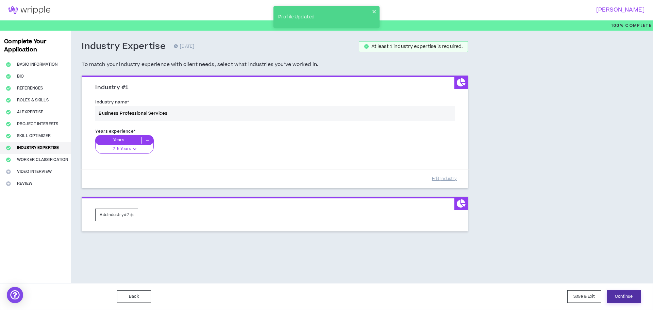
click at [624, 298] on button "Continue" at bounding box center [624, 296] width 34 height 13
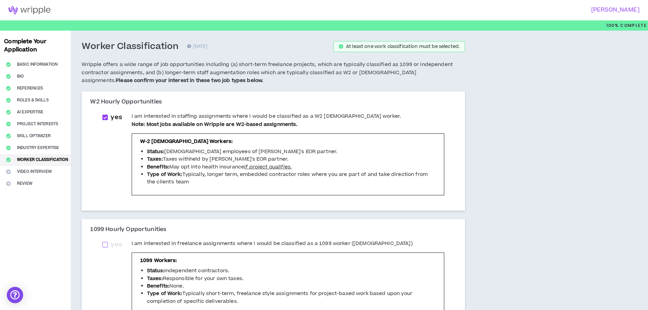
click at [106, 246] on span at bounding box center [104, 244] width 5 height 5
checkbox input "****"
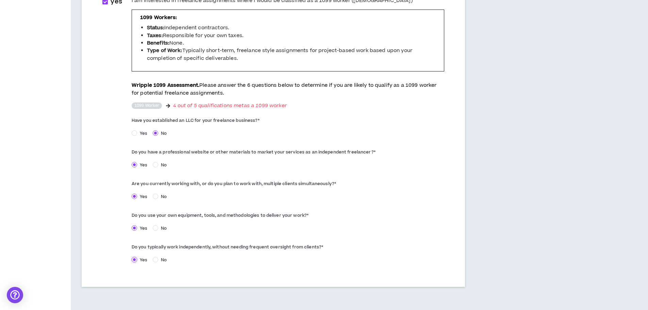
scroll to position [272, 0]
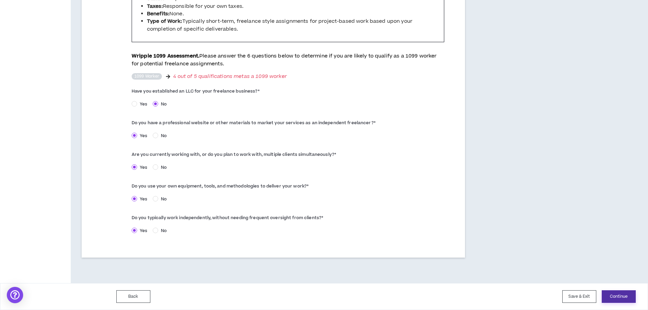
click at [618, 297] on button "Continue" at bounding box center [619, 296] width 34 height 13
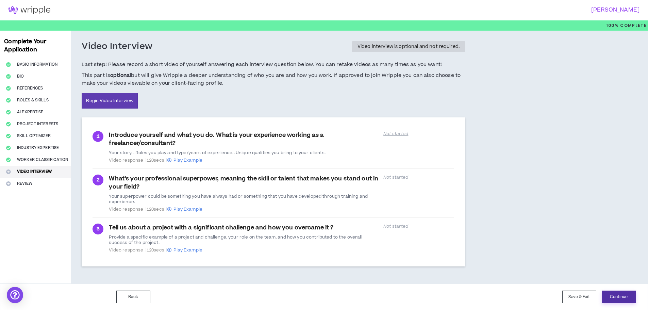
click at [621, 298] on button "Continue" at bounding box center [619, 297] width 34 height 13
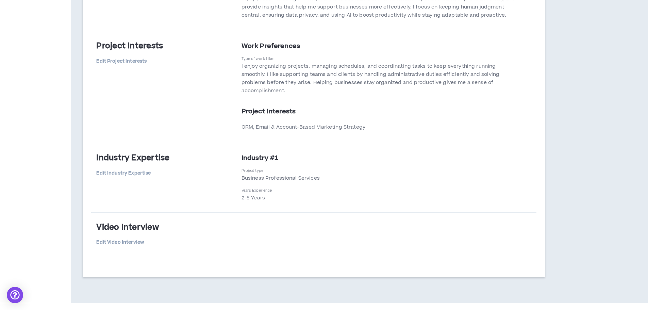
scroll to position [1137, 0]
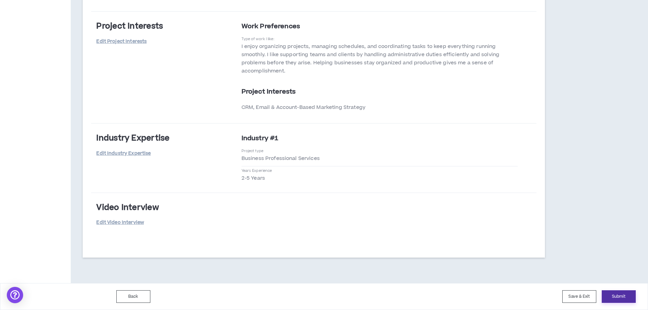
click at [619, 300] on button "Submit" at bounding box center [619, 296] width 34 height 13
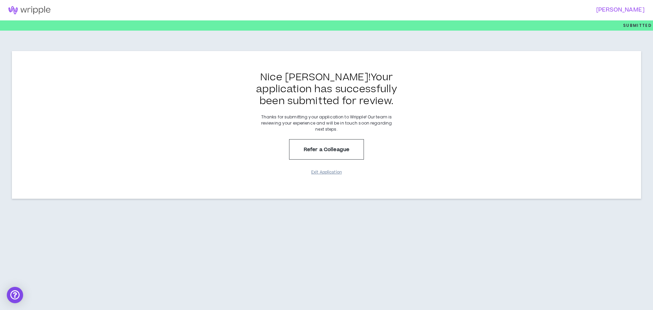
click at [328, 172] on button "Exit Application" at bounding box center [327, 172] width 34 height 12
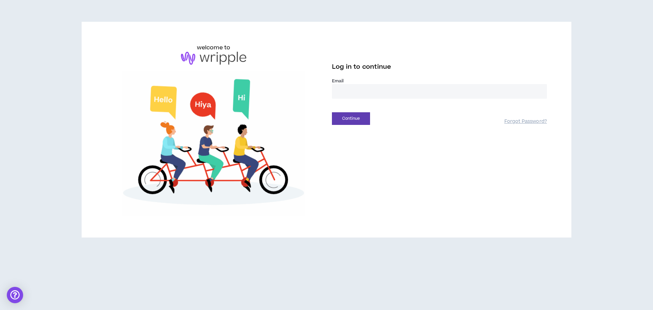
type input "**********"
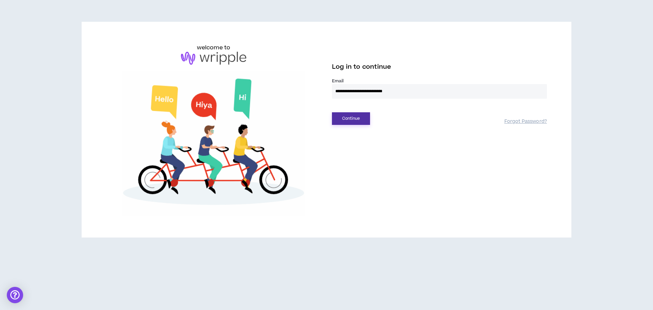
click at [358, 119] on button "Continue" at bounding box center [351, 118] width 38 height 13
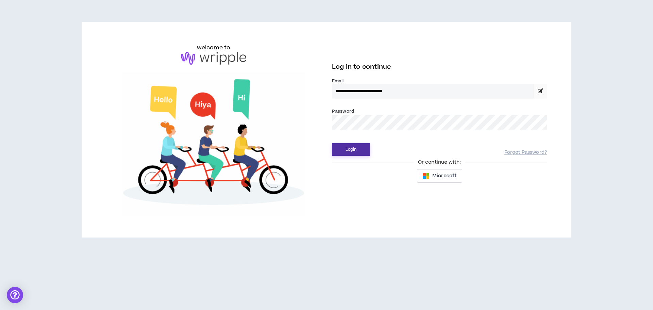
click at [357, 149] on button "Login" at bounding box center [351, 149] width 38 height 13
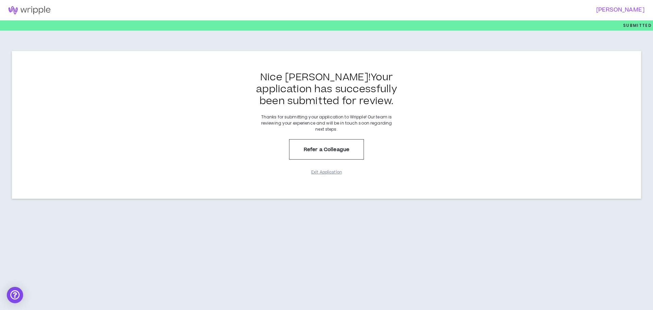
click at [326, 171] on button "Exit Application" at bounding box center [327, 172] width 34 height 12
